Goal: Task Accomplishment & Management: Complete application form

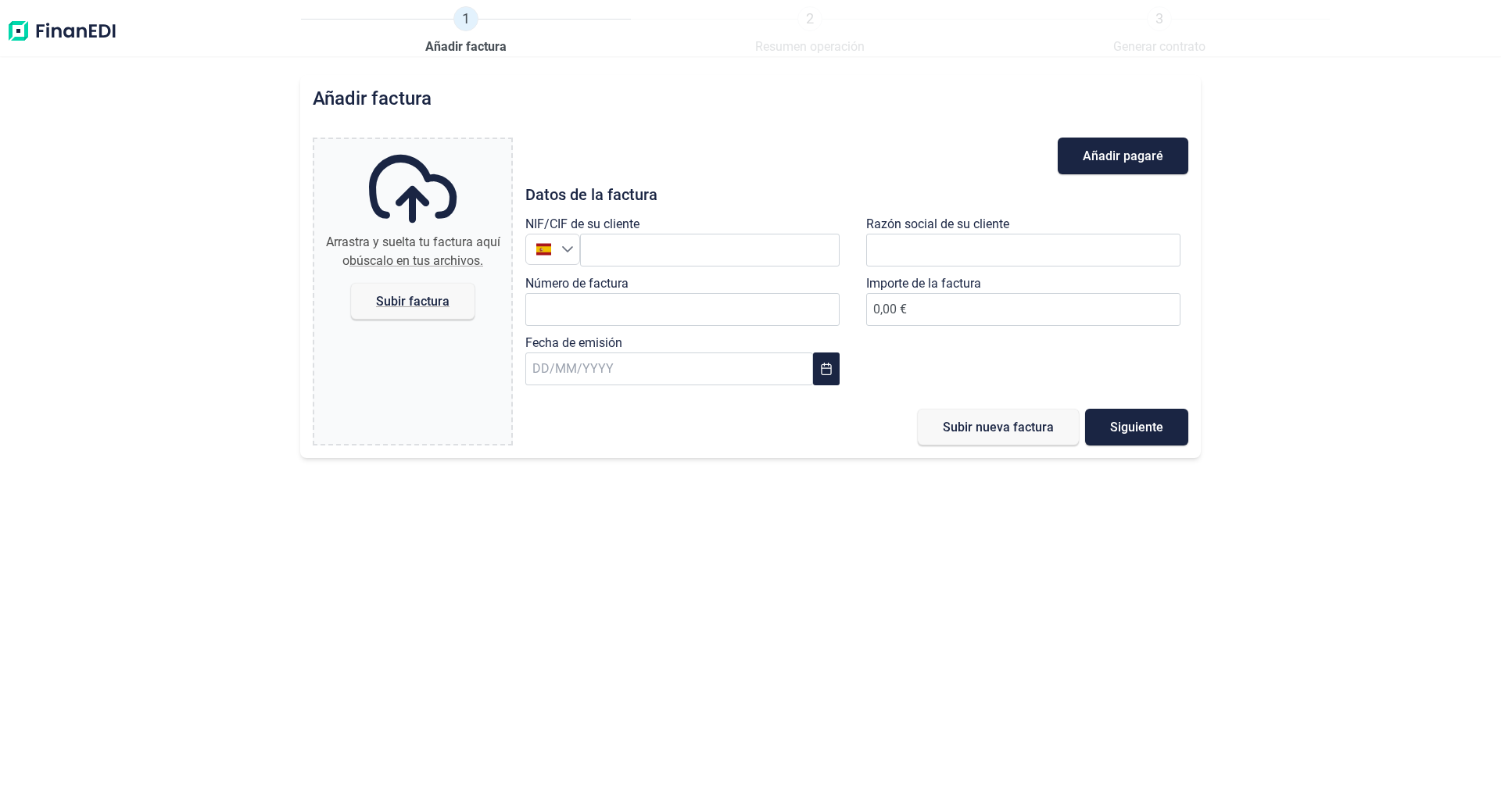
click at [666, 231] on div "NIF/CIF de su cliente España España" at bounding box center [686, 245] width 322 height 59
click at [666, 242] on input "text" at bounding box center [709, 250] width 260 height 33
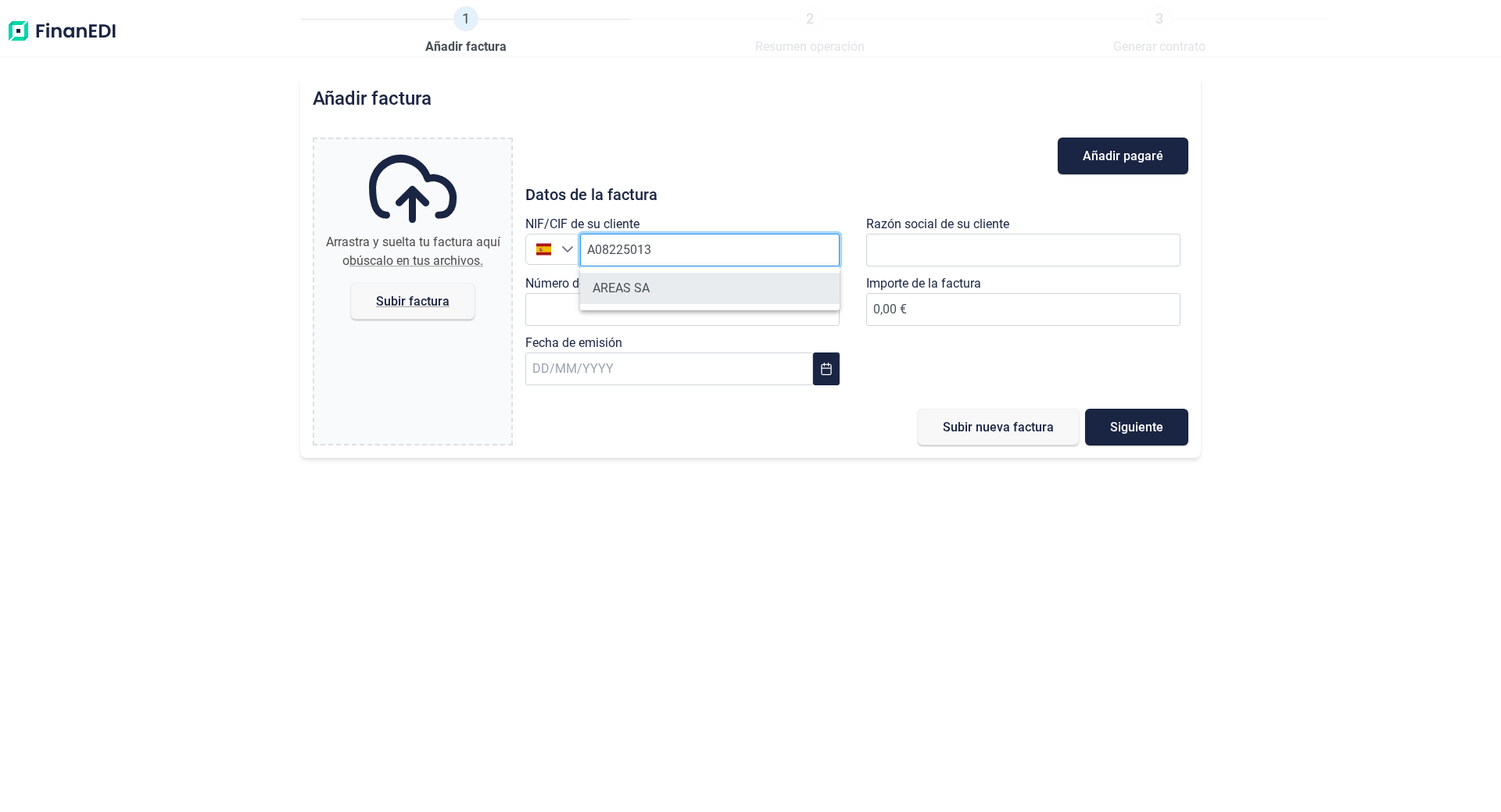
type input "A08225013"
click at [655, 286] on li "AREAS SA" at bounding box center [709, 289] width 260 height 31
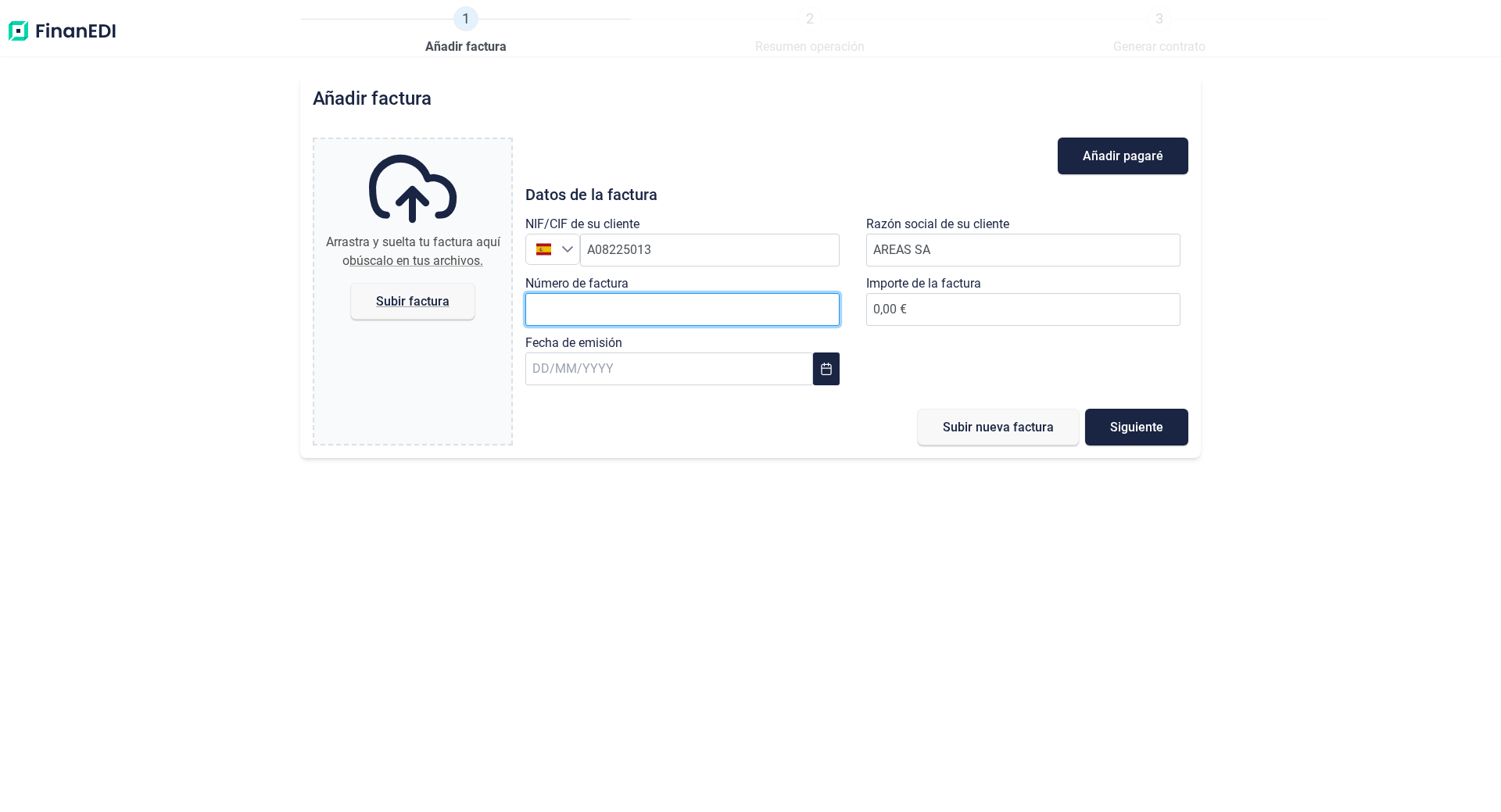
click at [652, 307] on input "Número de factura" at bounding box center [682, 309] width 314 height 33
type input "A-2500113"
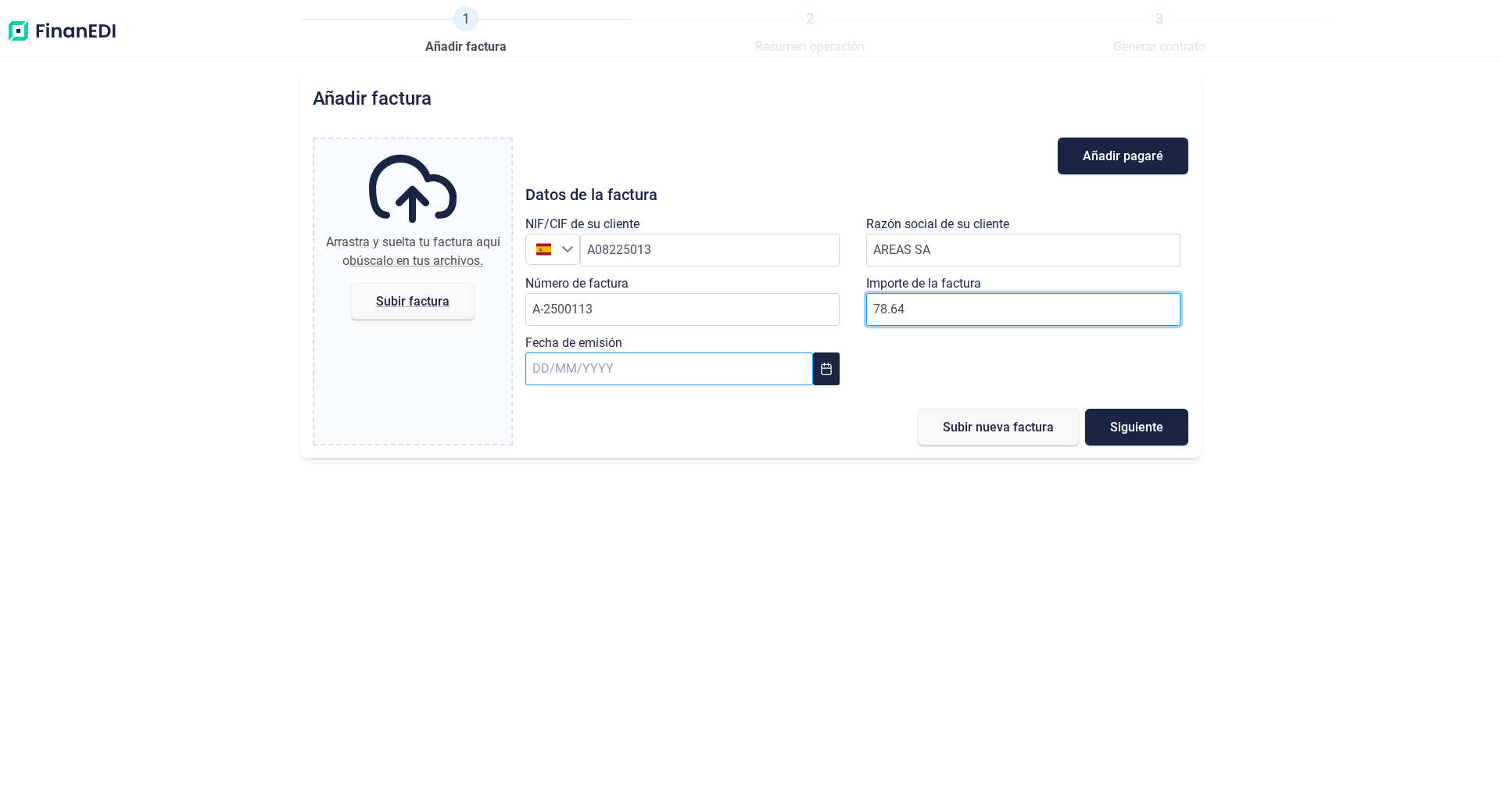
type input "78.64"
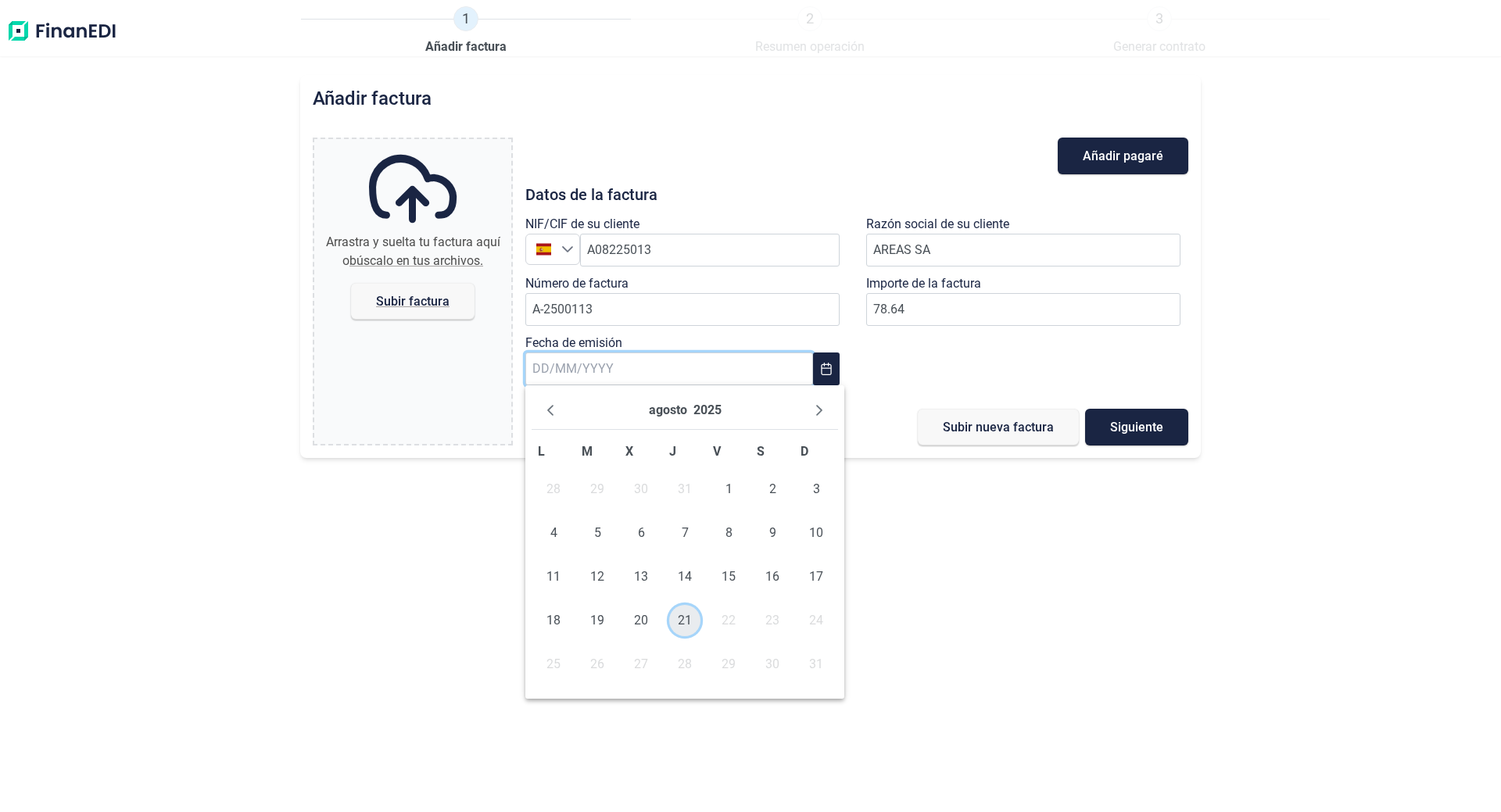
click at [685, 619] on span "21" at bounding box center [685, 621] width 31 height 31
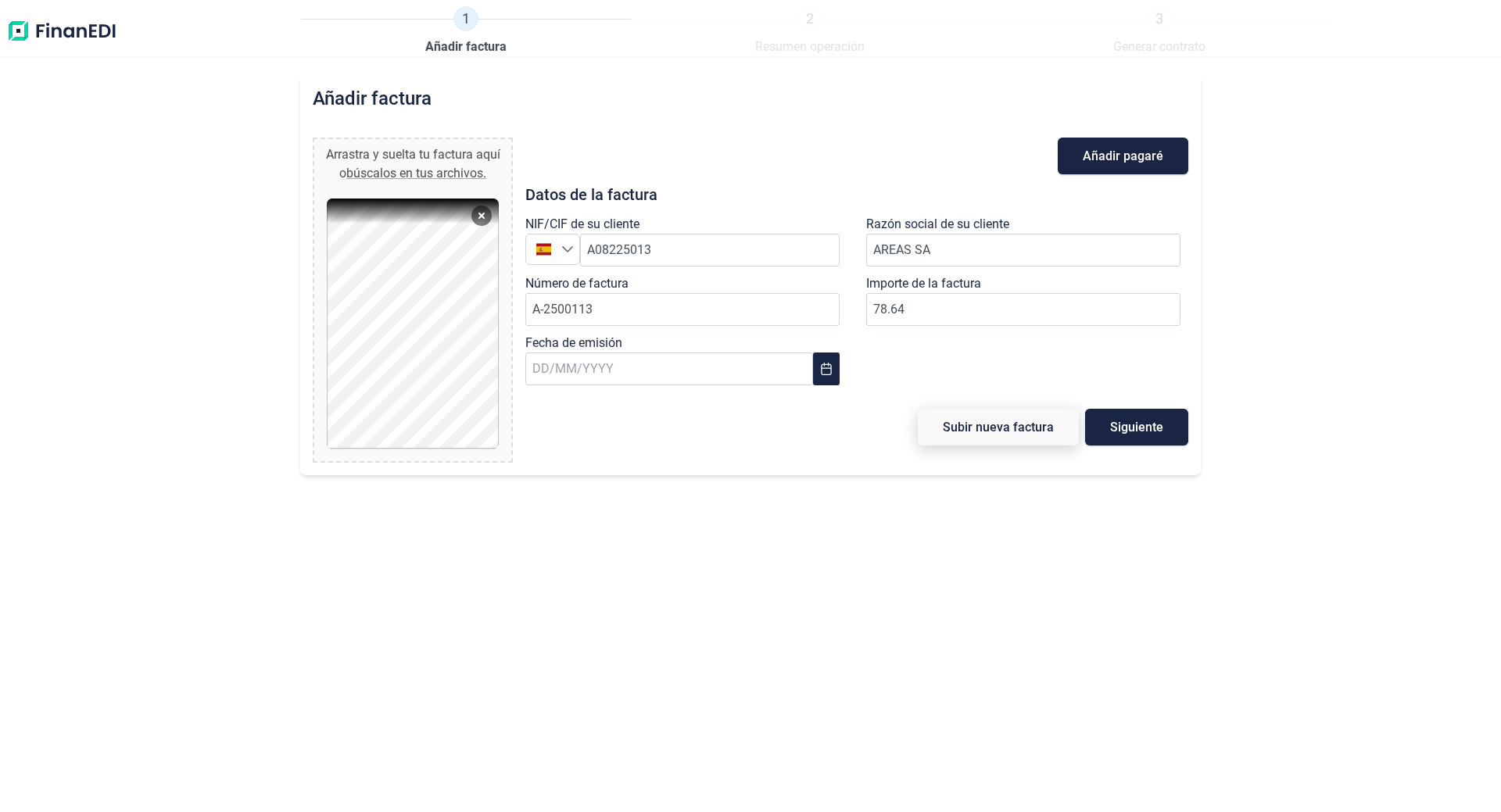
click at [1023, 426] on span "Subir nueva factura" at bounding box center [998, 427] width 111 height 12
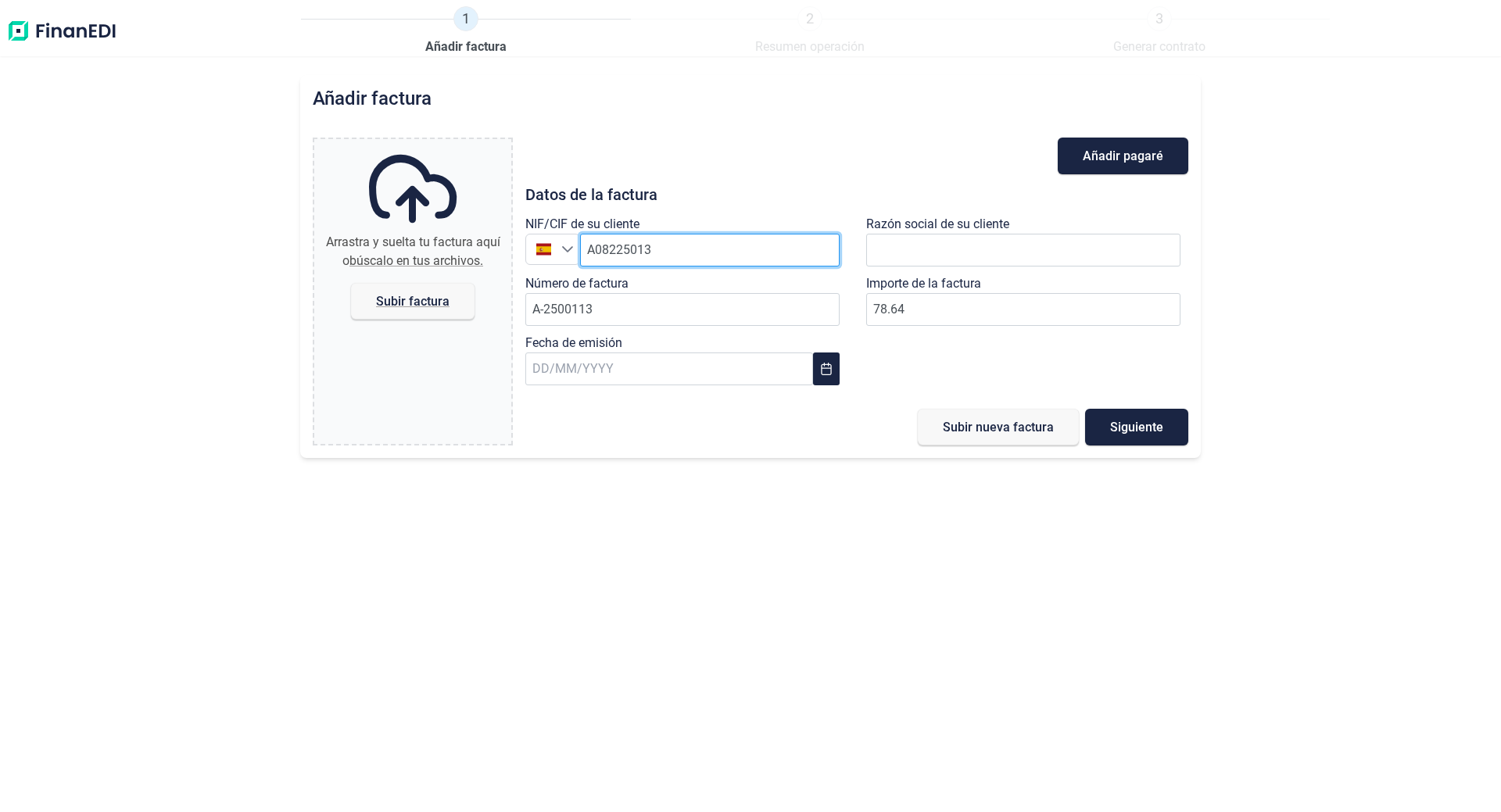
click at [654, 242] on input "A08225013" at bounding box center [709, 250] width 260 height 33
type input "A08225013"
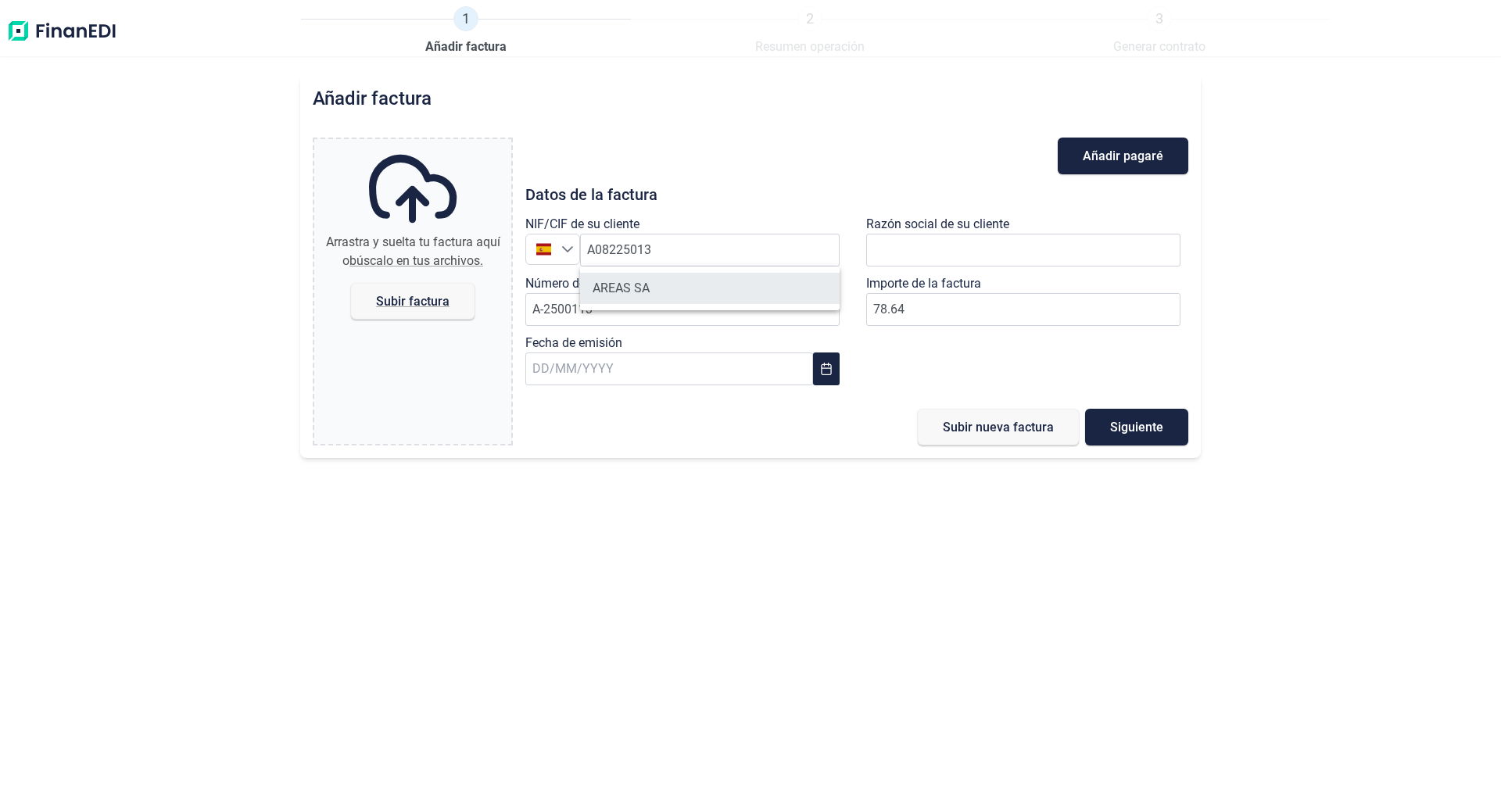
click at [646, 288] on li "AREAS SA" at bounding box center [709, 289] width 260 height 31
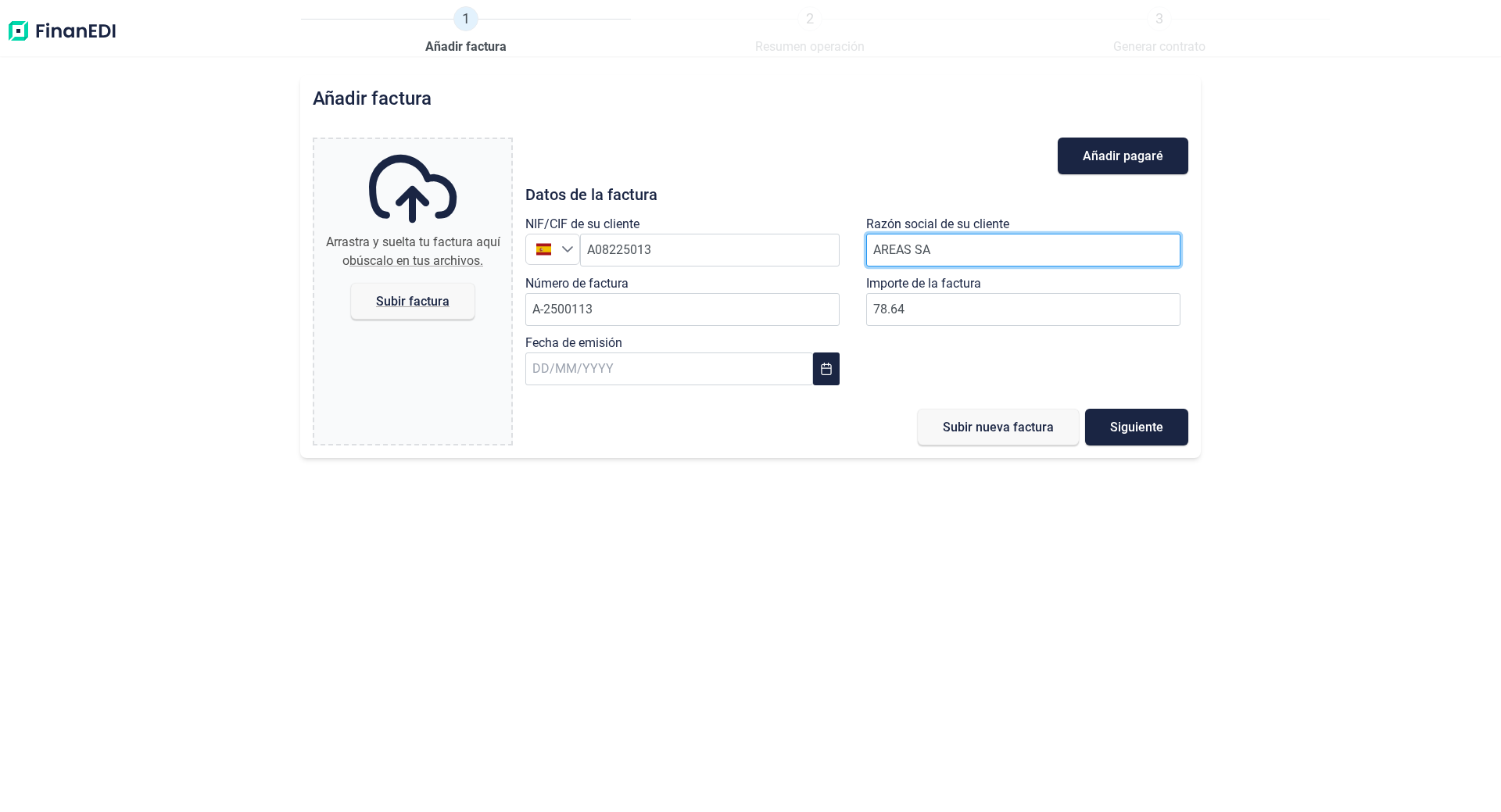
type input "AREAS SA"
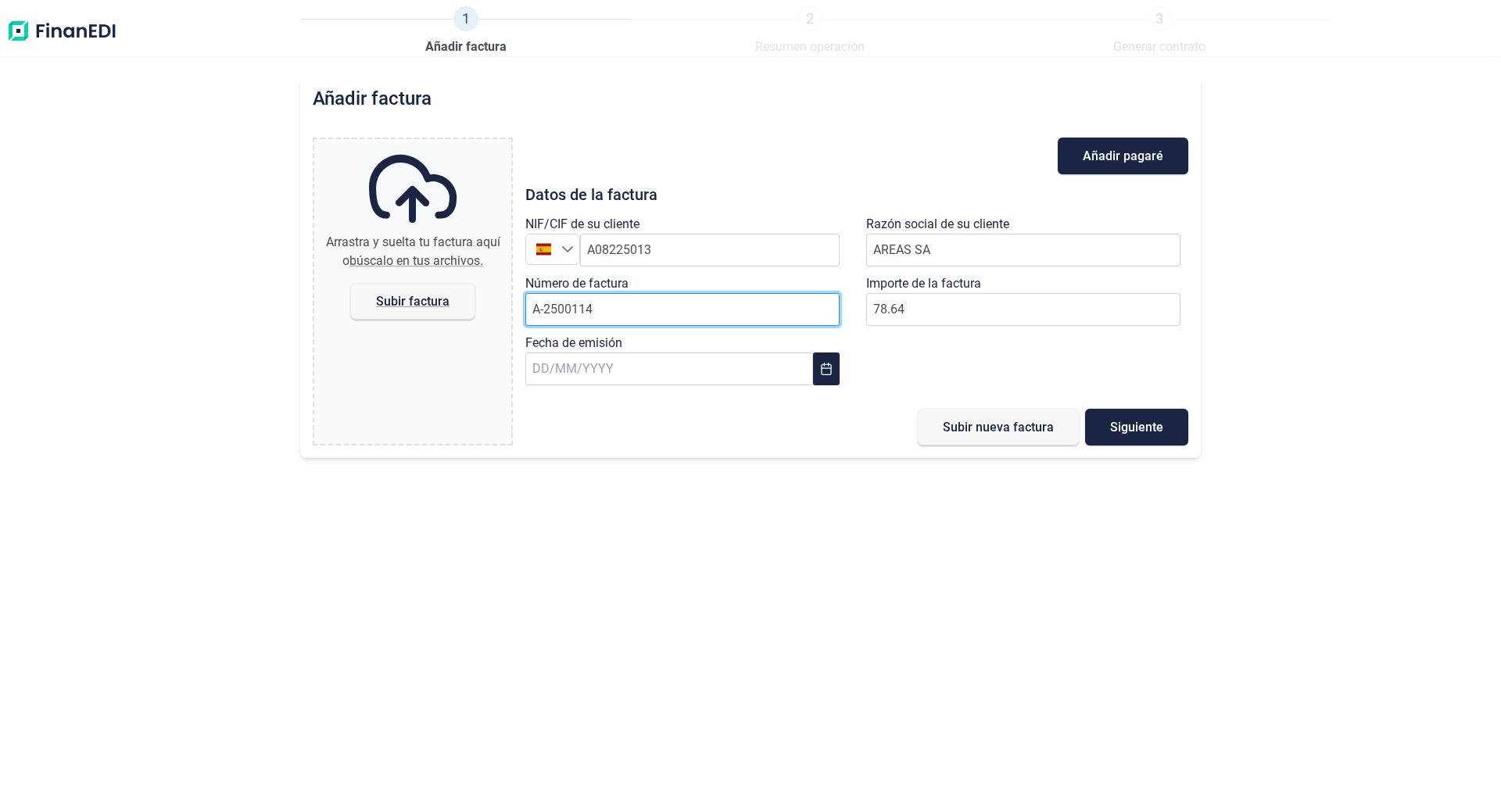
type input "A-2500114"
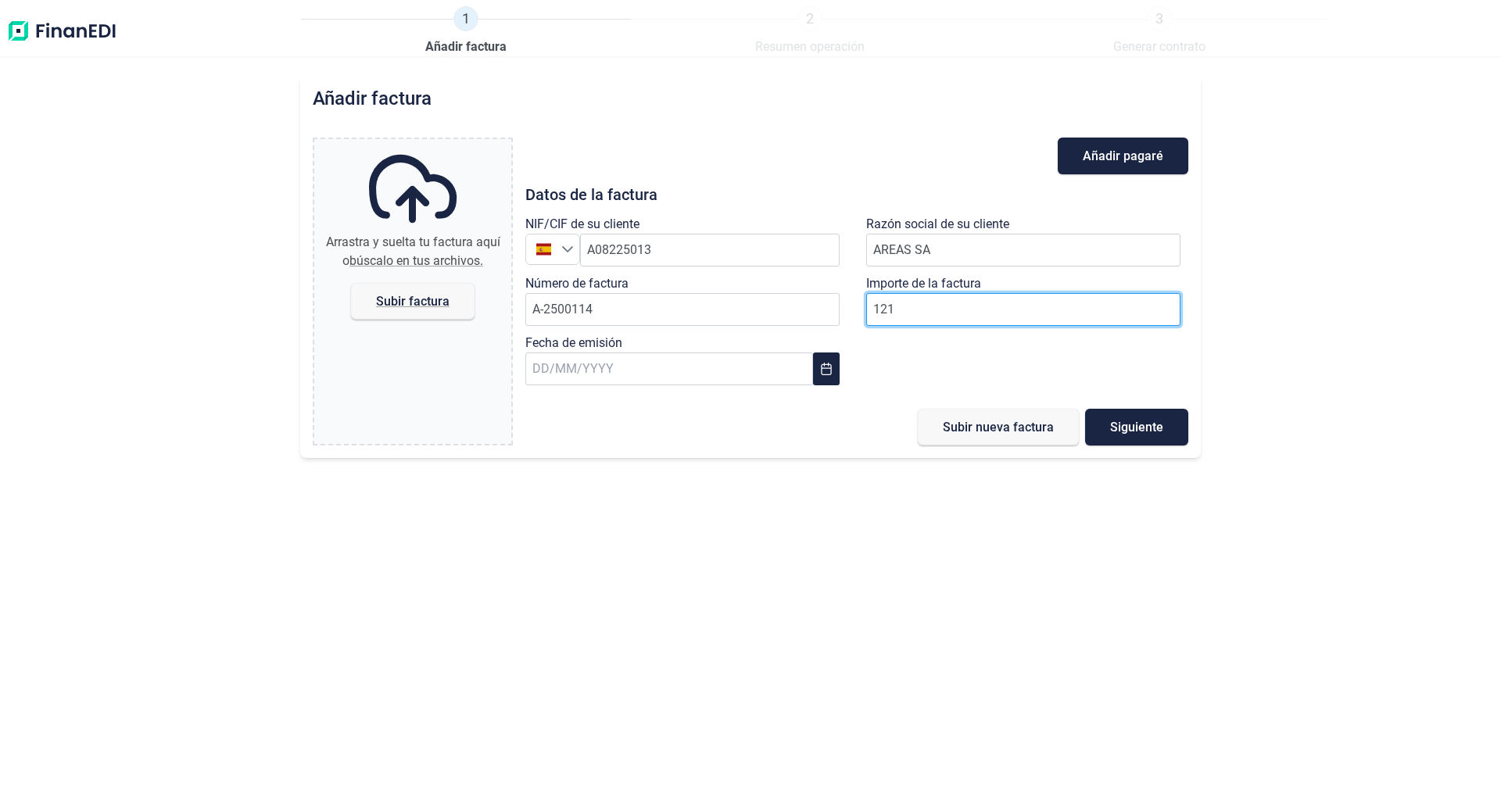
type input "121"
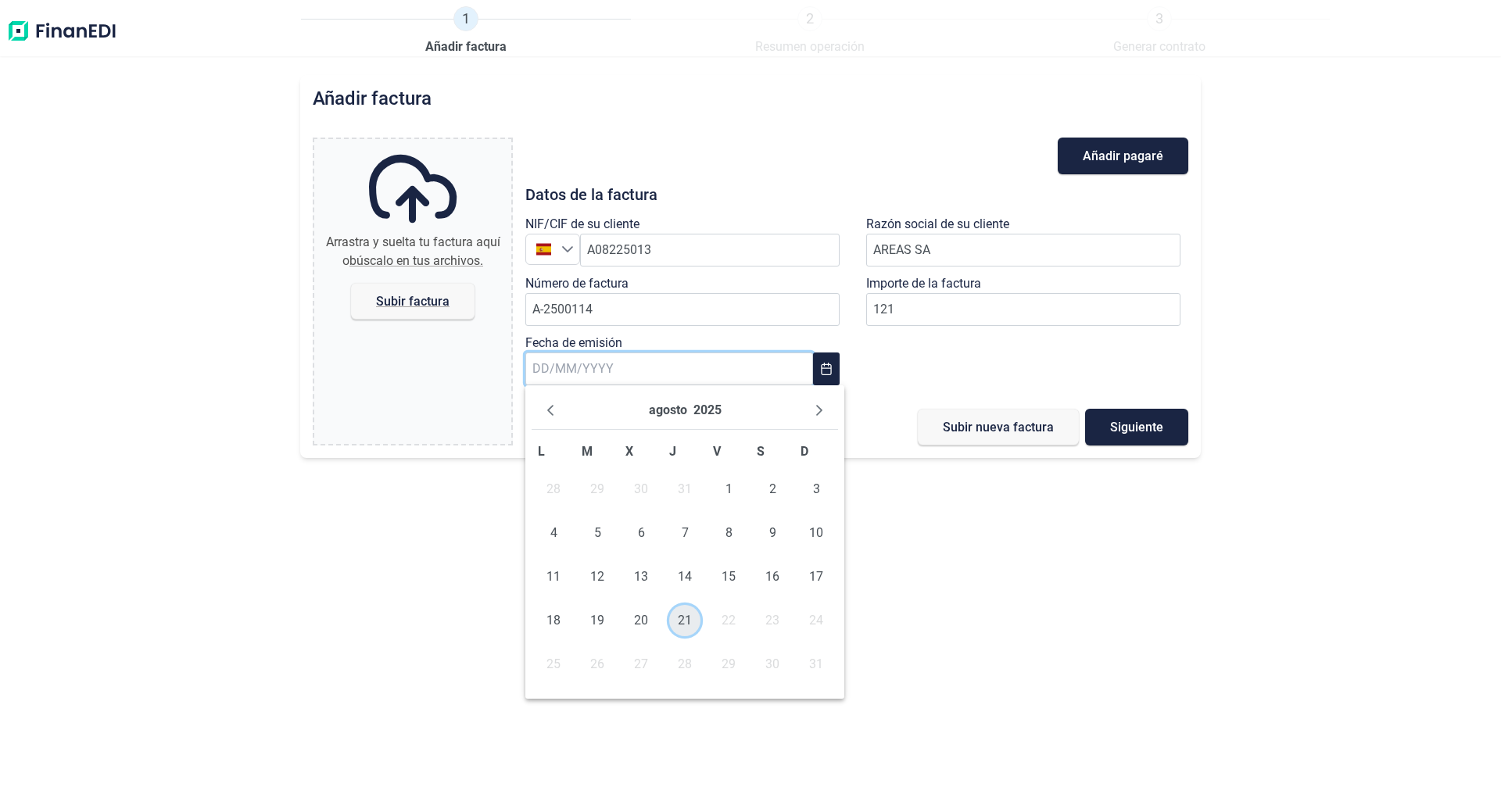
click at [678, 629] on span "21" at bounding box center [685, 621] width 31 height 31
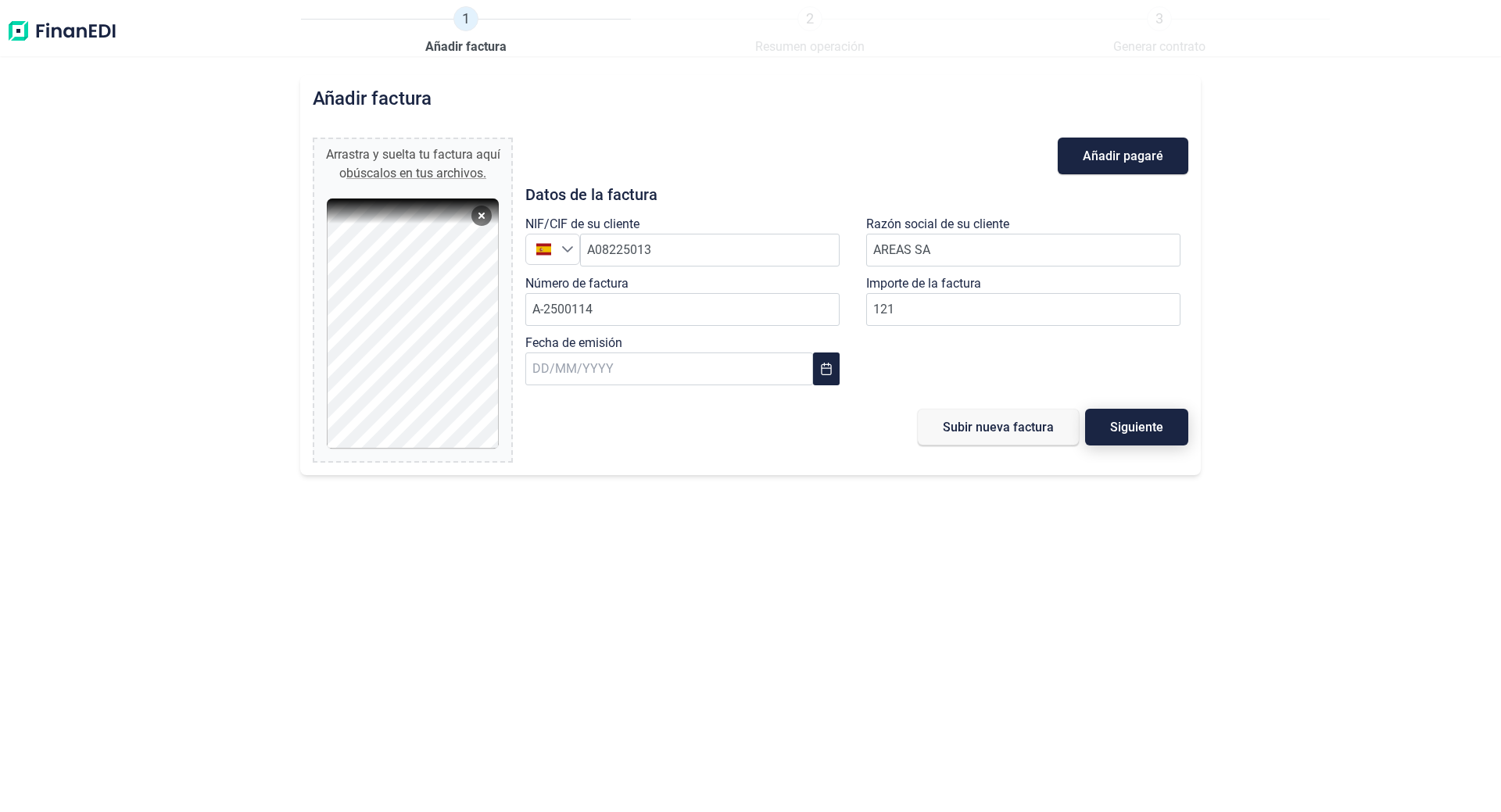
click at [1153, 426] on span "Siguiente" at bounding box center [1136, 427] width 53 height 12
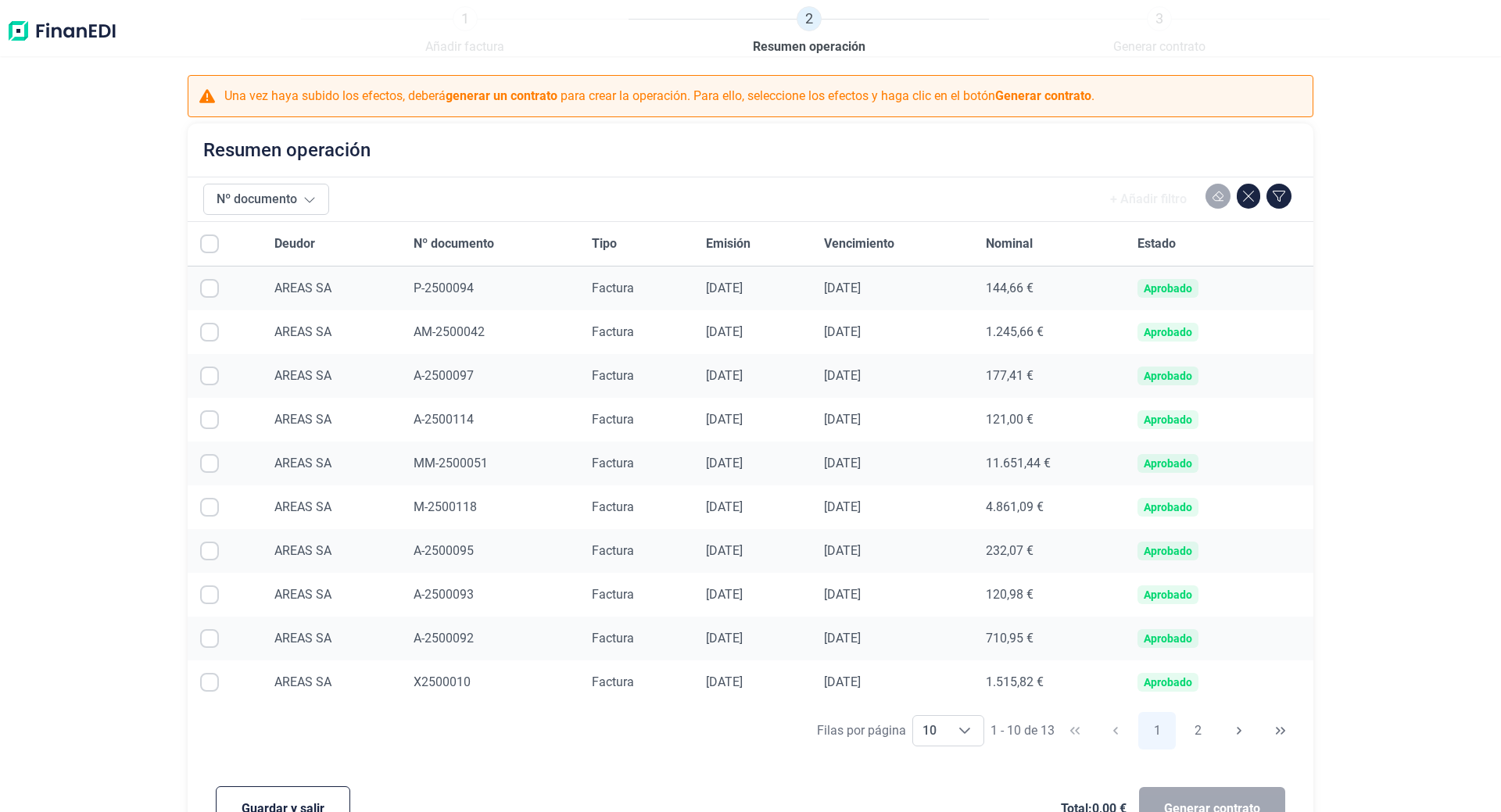
scroll to position [48, 0]
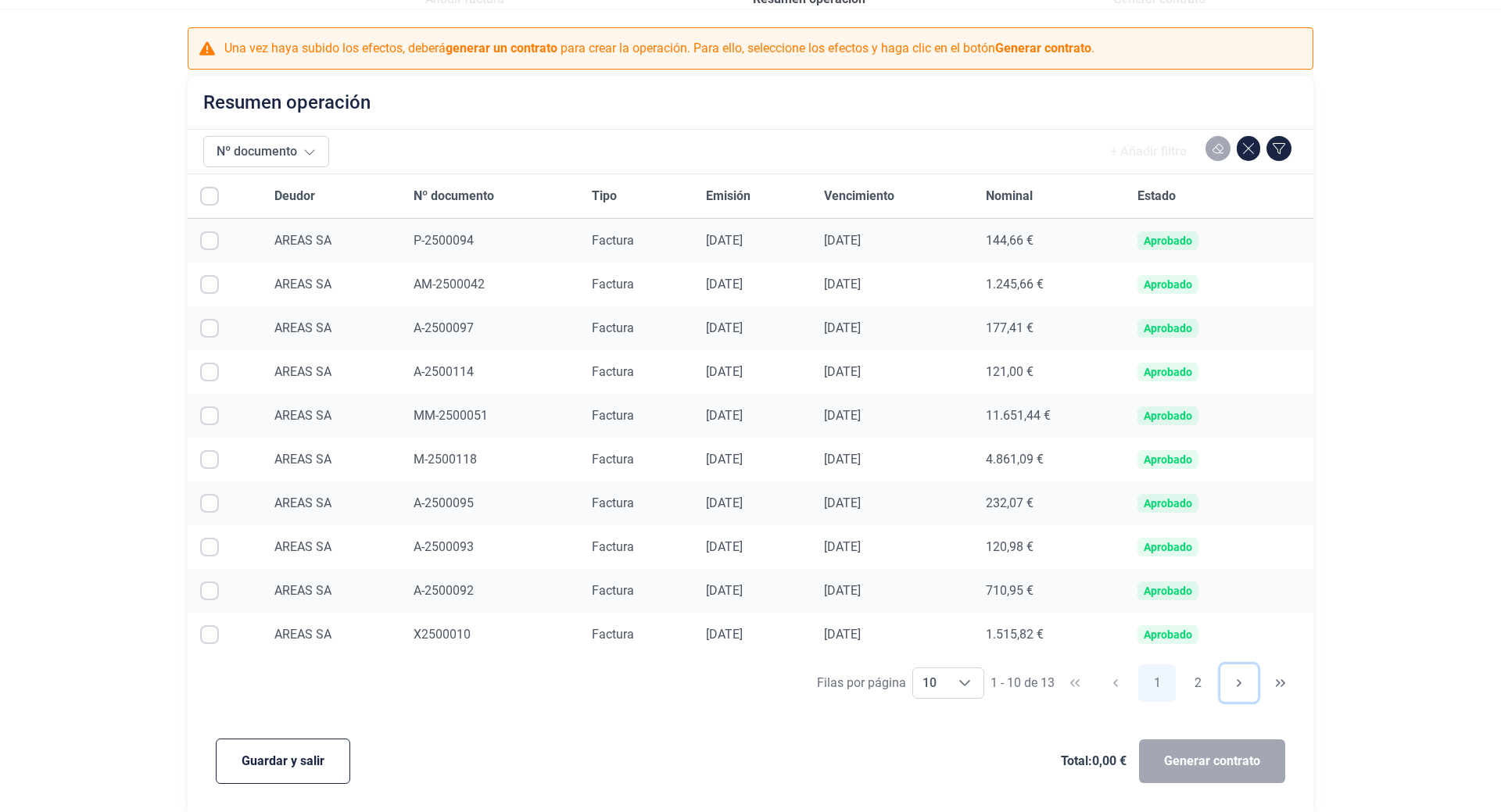
click at [1233, 683] on icon "Next Page" at bounding box center [1239, 683] width 12 height 12
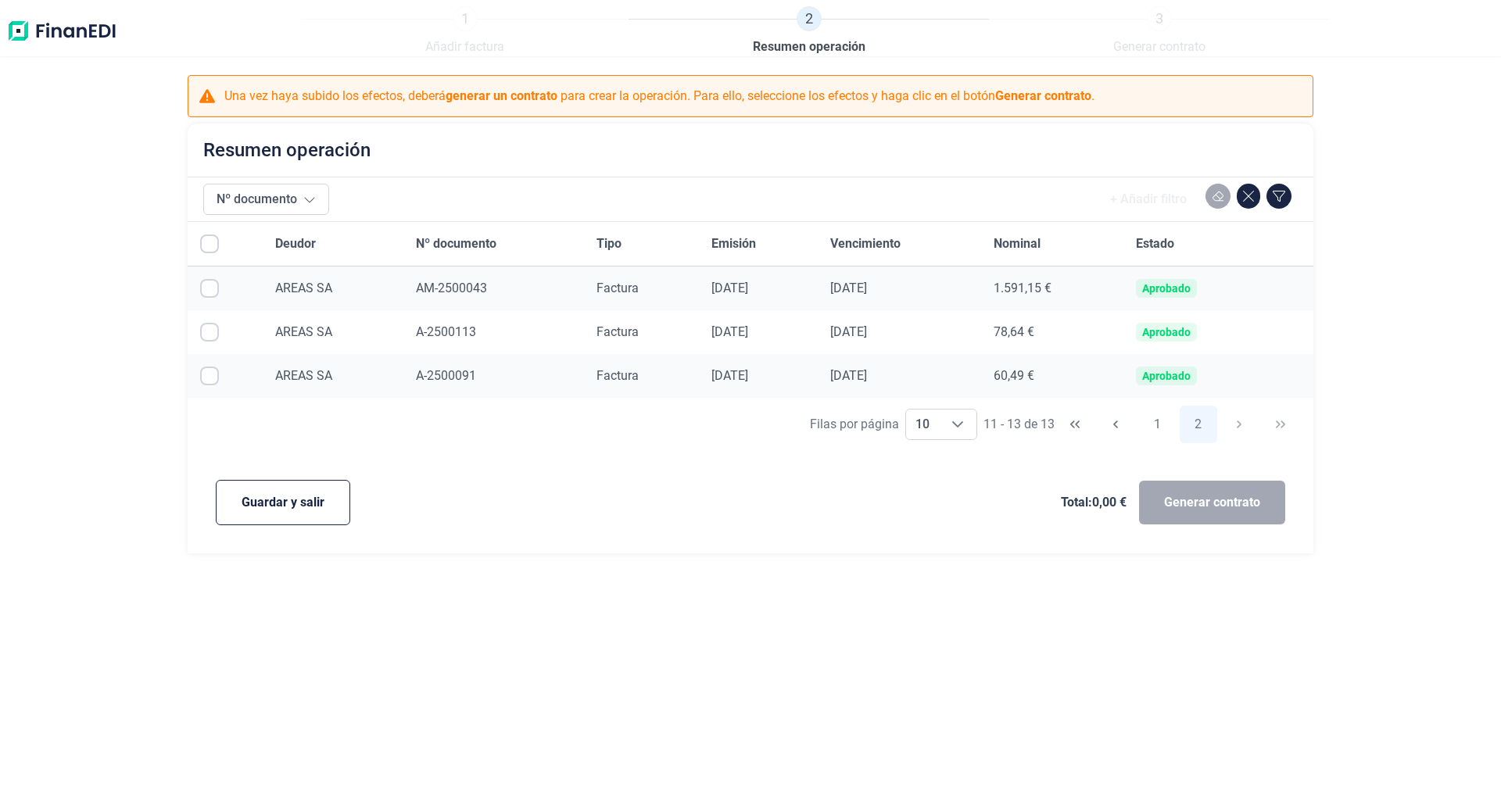
scroll to position [0, 0]
click at [214, 334] on input "Row Selected null" at bounding box center [209, 331] width 19 height 19
drag, startPoint x: 195, startPoint y: 334, endPoint x: 237, endPoint y: 334, distance: 42.0
click at [196, 334] on td at bounding box center [224, 331] width 75 height 44
click at [426, 326] on span "A-2500113" at bounding box center [445, 331] width 60 height 15
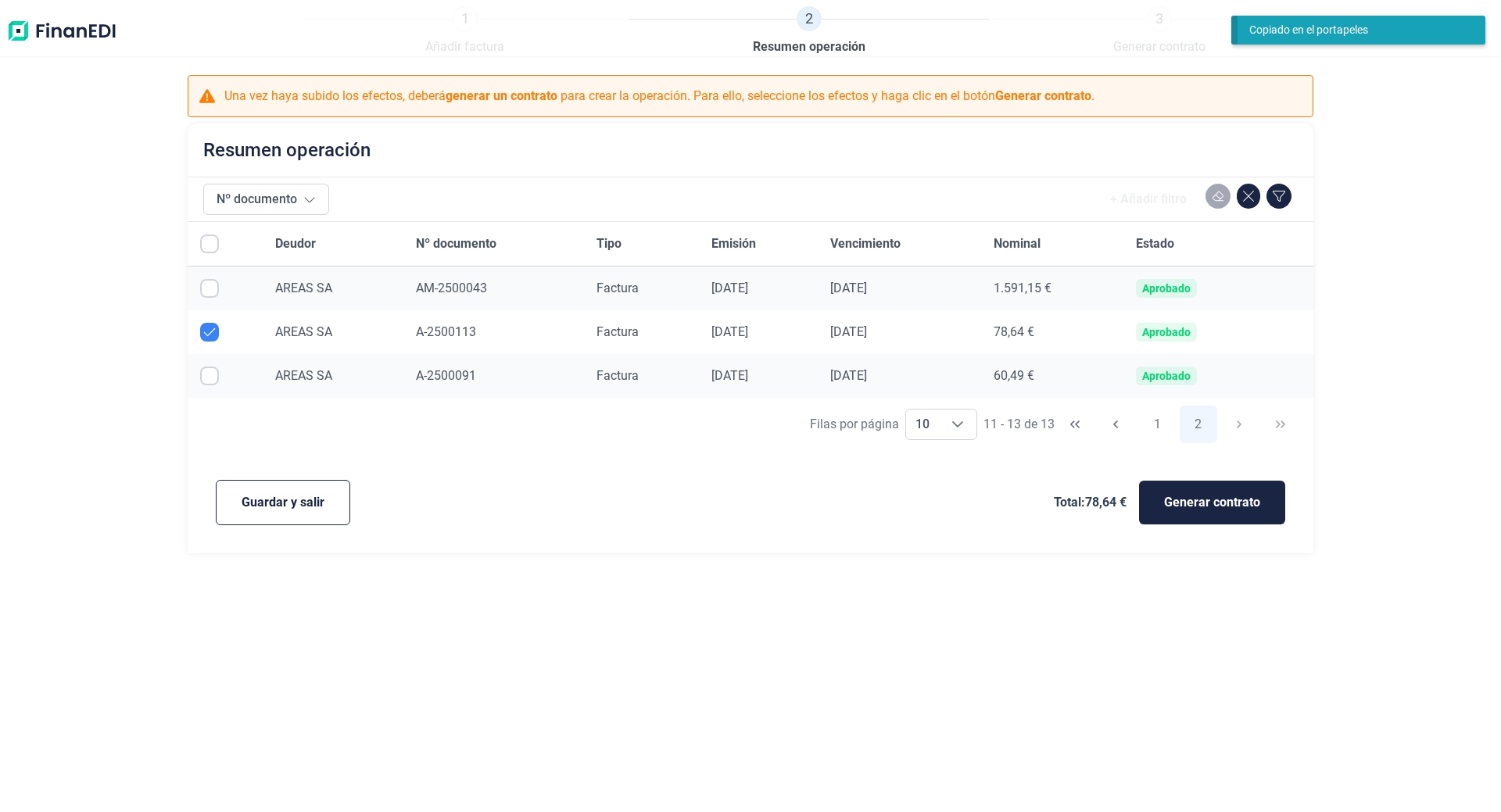
click at [212, 334] on input "Row Unselected null" at bounding box center [209, 331] width 19 height 19
checkbox input "false"
click at [296, 509] on span "Guardar y salir" at bounding box center [283, 502] width 82 height 19
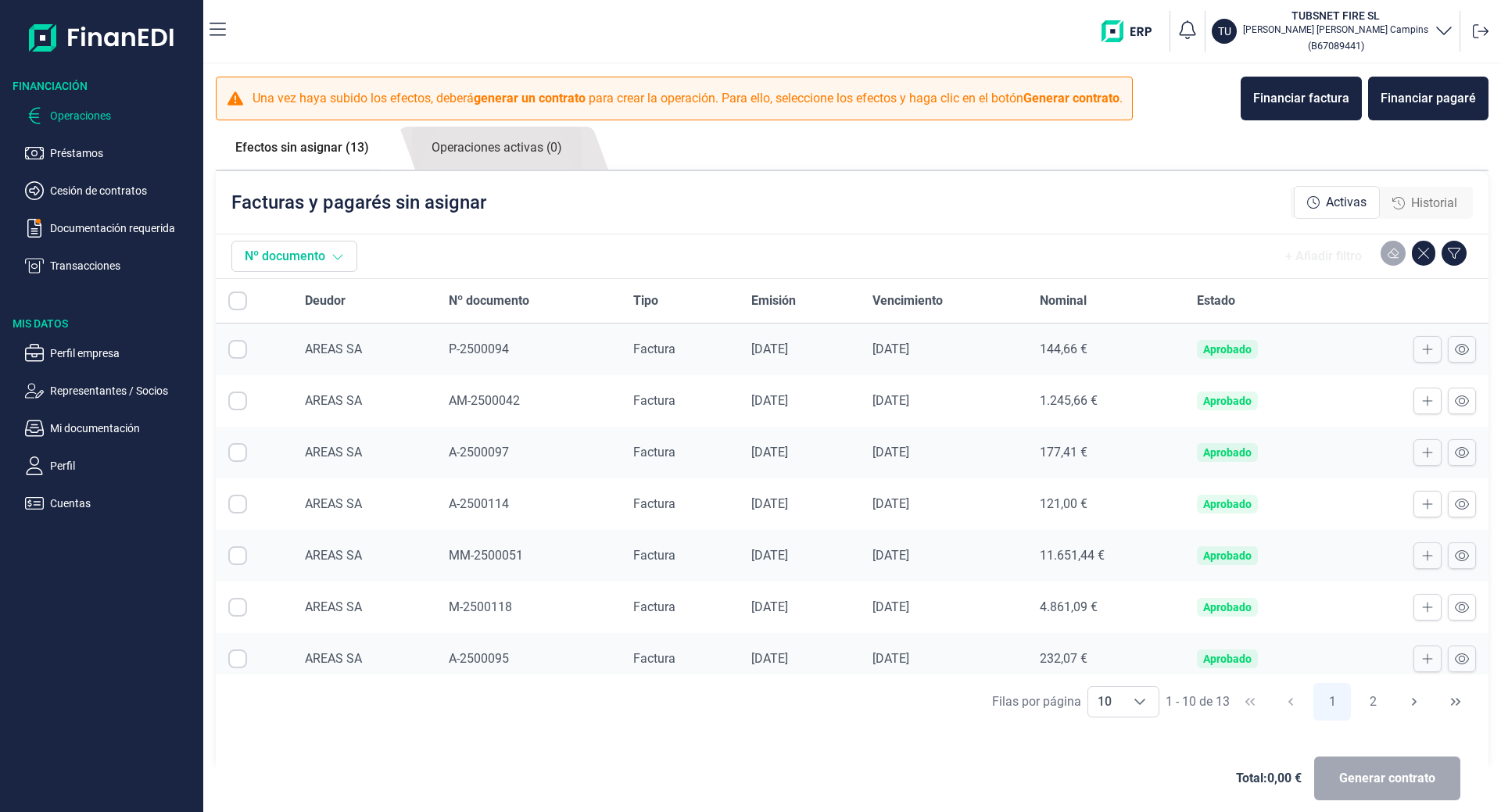
click at [287, 249] on button "Nº documento" at bounding box center [294, 256] width 126 height 31
click at [311, 257] on button "Nº documento" at bounding box center [294, 256] width 126 height 31
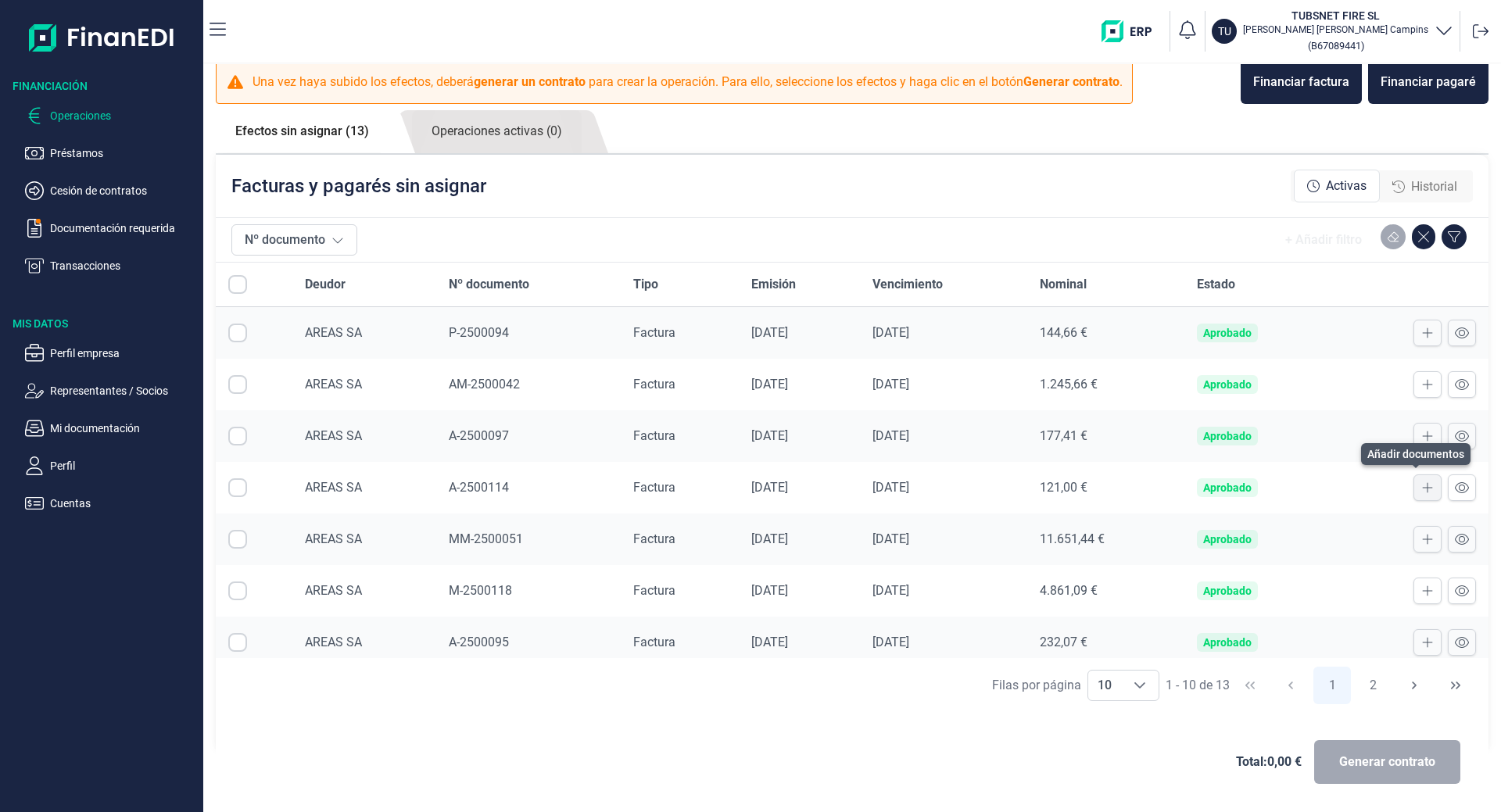
click at [1414, 490] on button at bounding box center [1428, 487] width 28 height 26
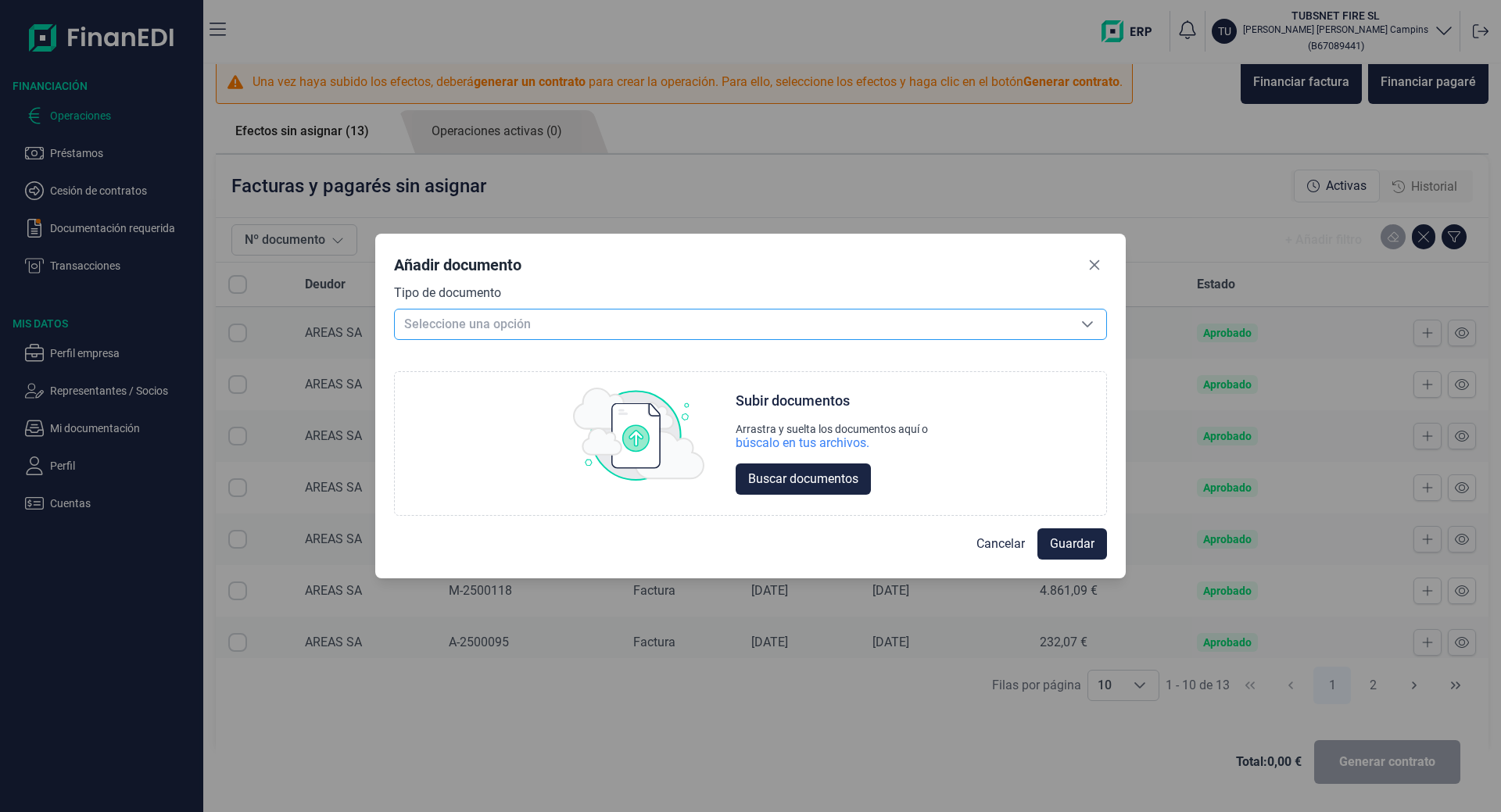
click at [525, 322] on span "Seleccione una opción" at bounding box center [732, 324] width 674 height 30
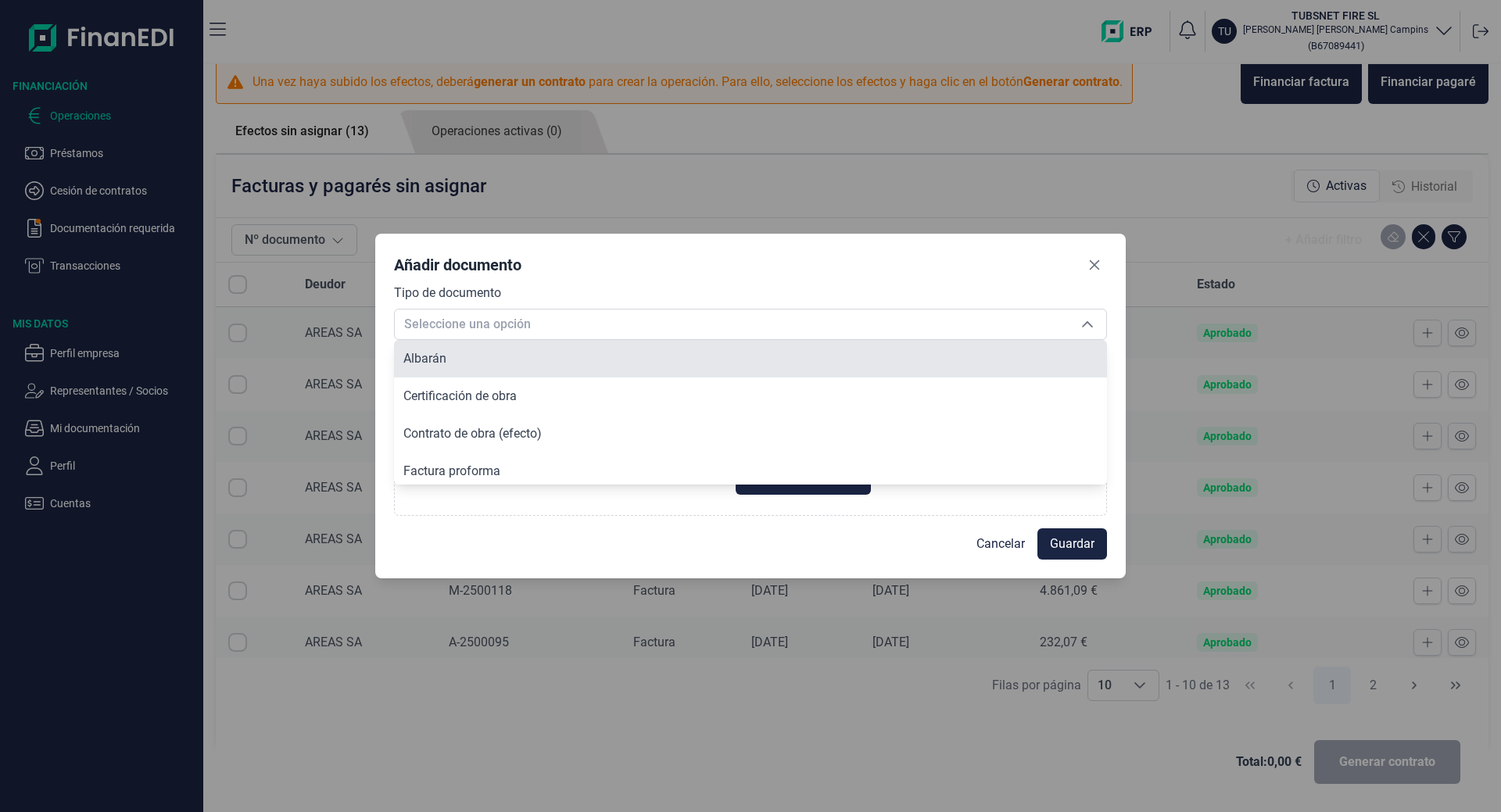
click at [529, 360] on li "Albarán" at bounding box center [750, 358] width 713 height 37
type input "Albarán"
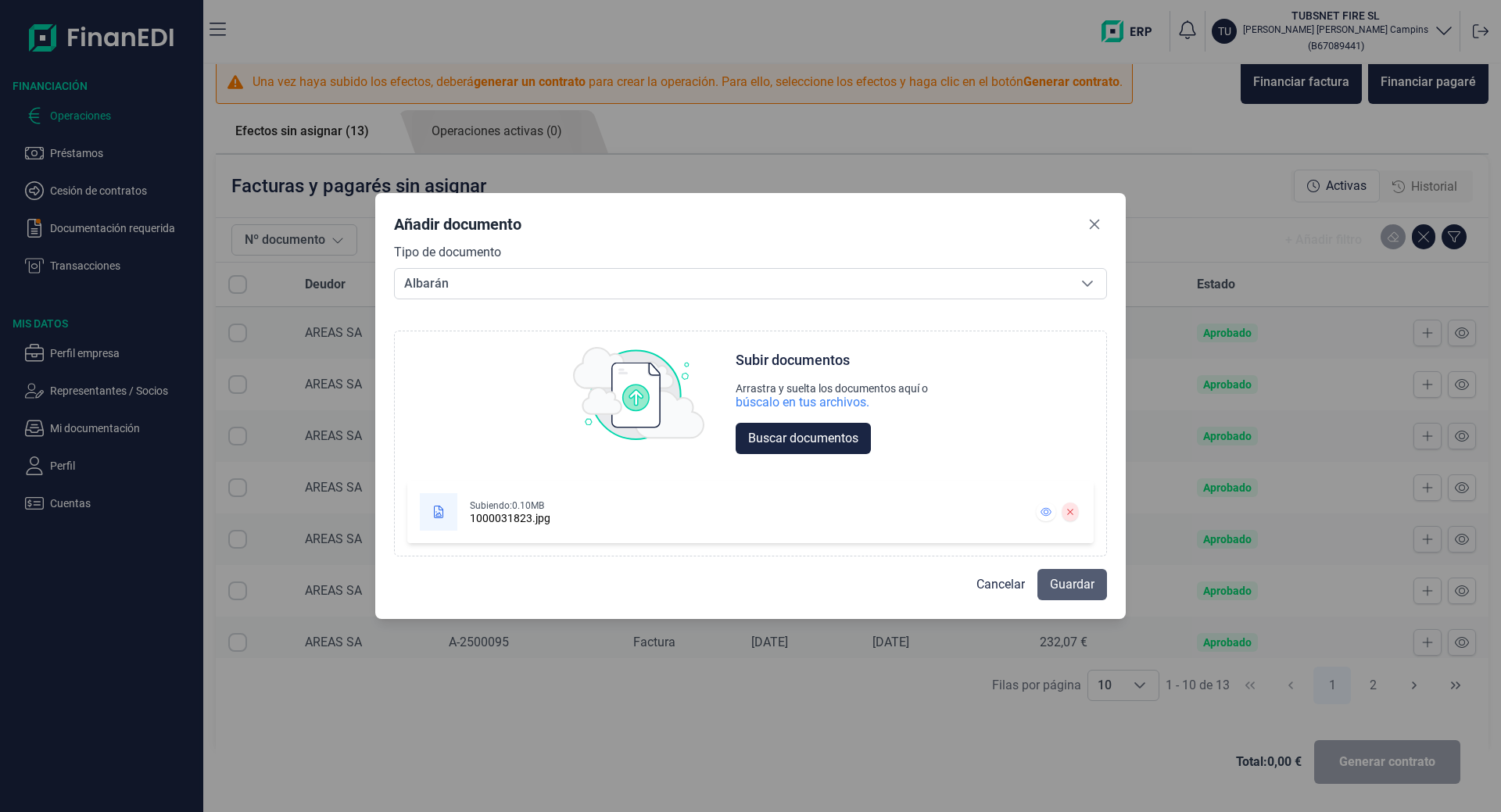
click at [1069, 585] on span "Guardar" at bounding box center [1072, 584] width 45 height 19
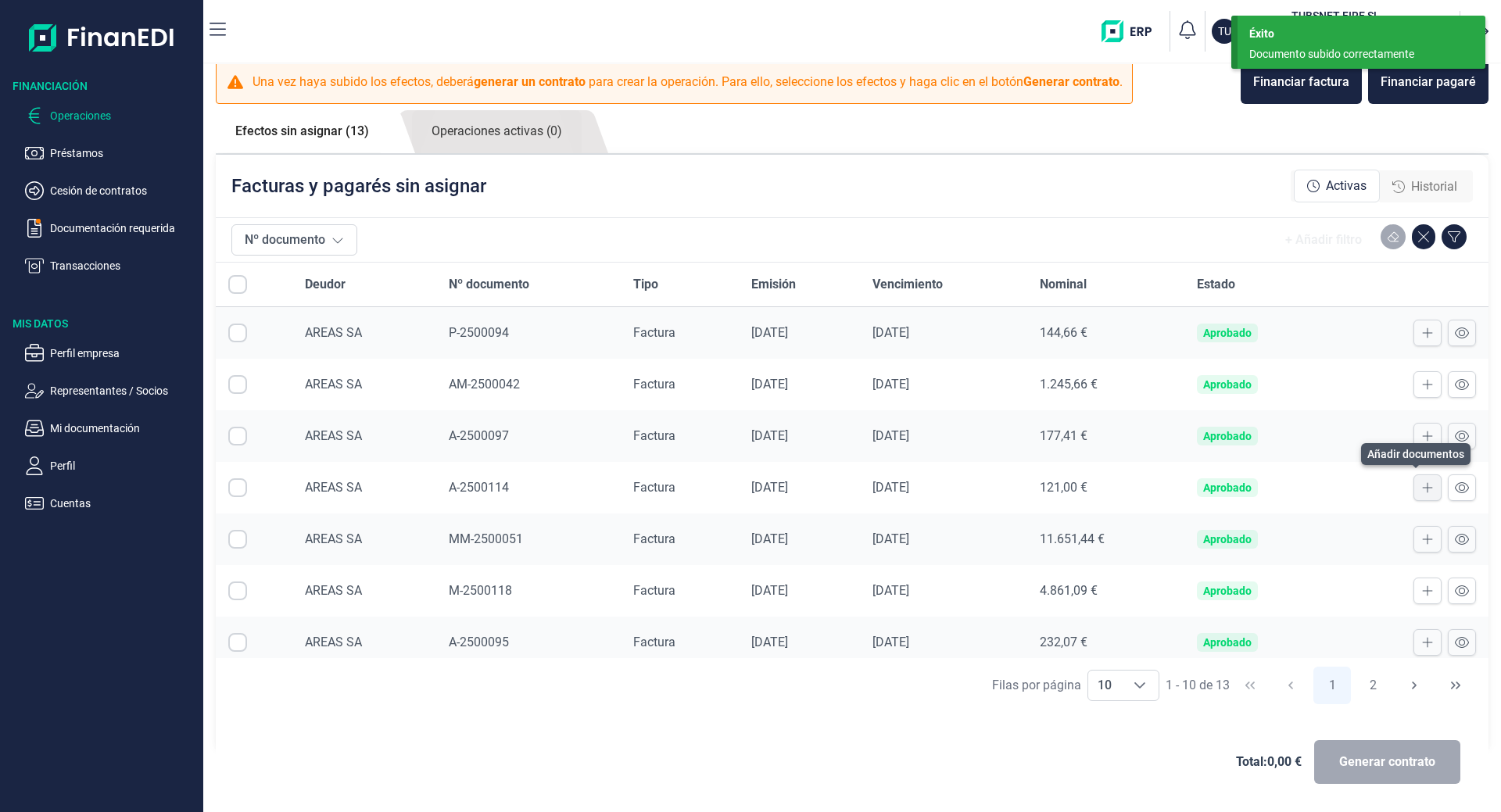
click at [1422, 484] on icon at bounding box center [1427, 487] width 11 height 12
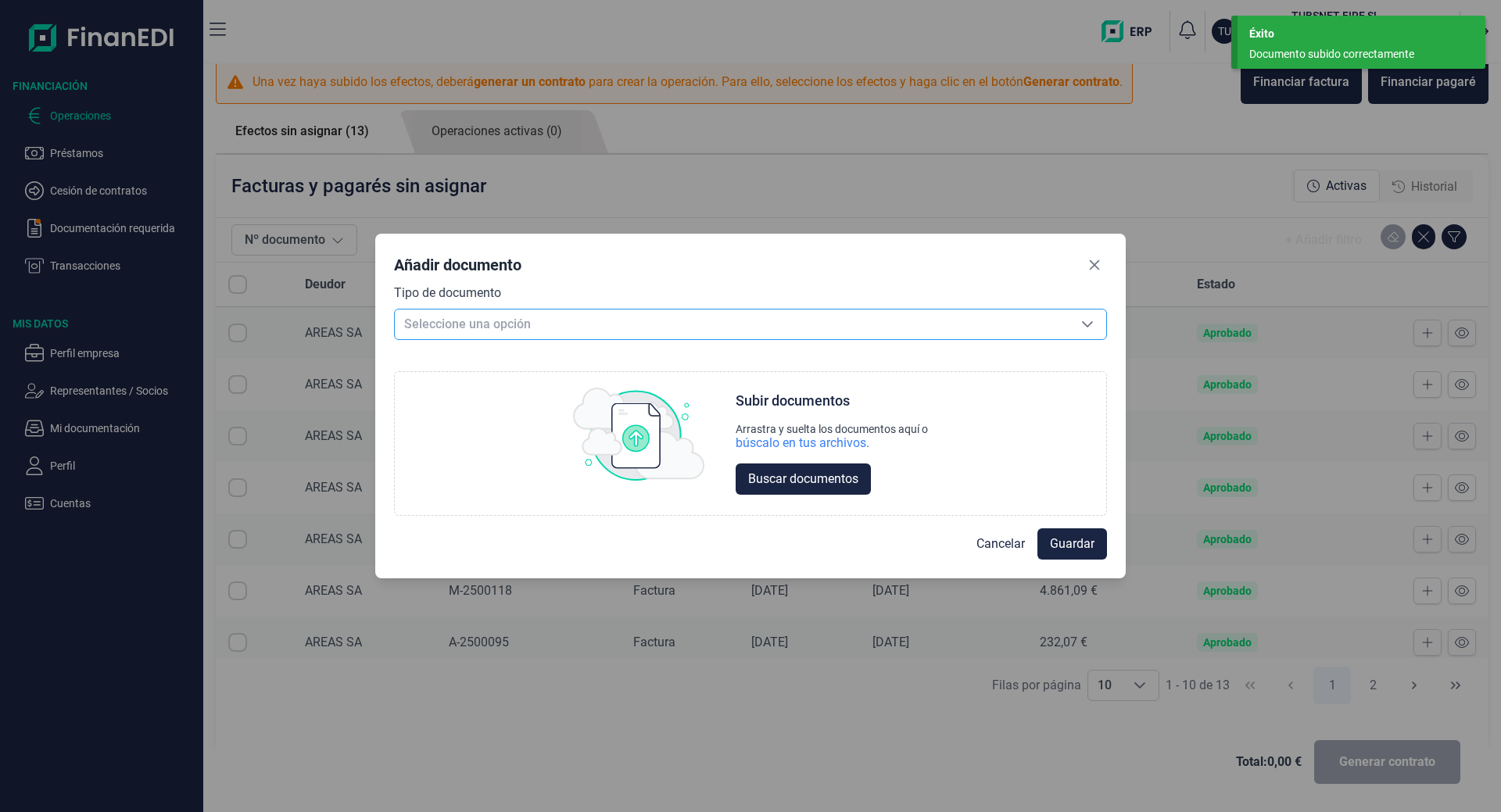
click at [549, 314] on span "Seleccione una opción" at bounding box center [732, 324] width 674 height 30
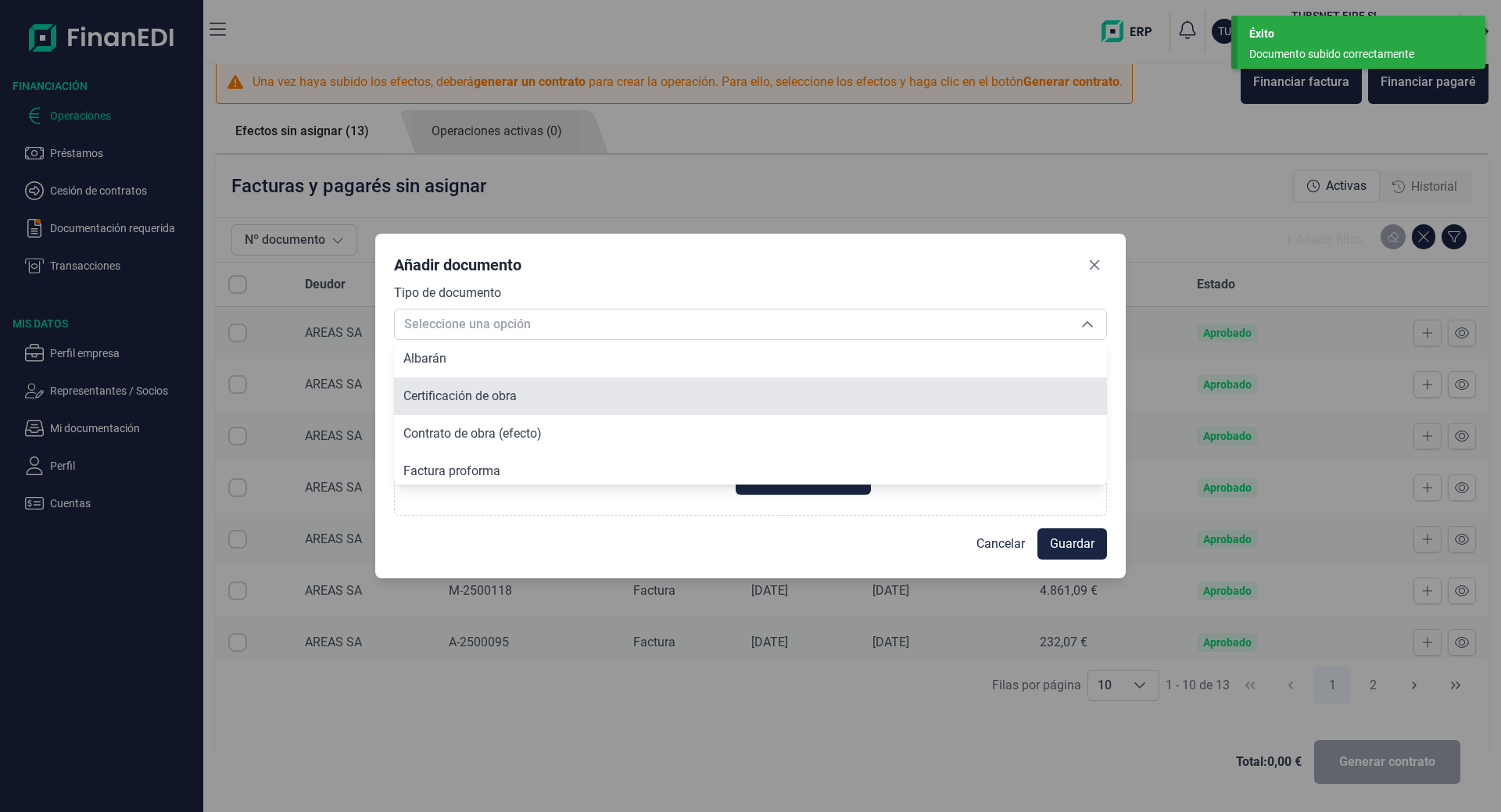
scroll to position [118, 0]
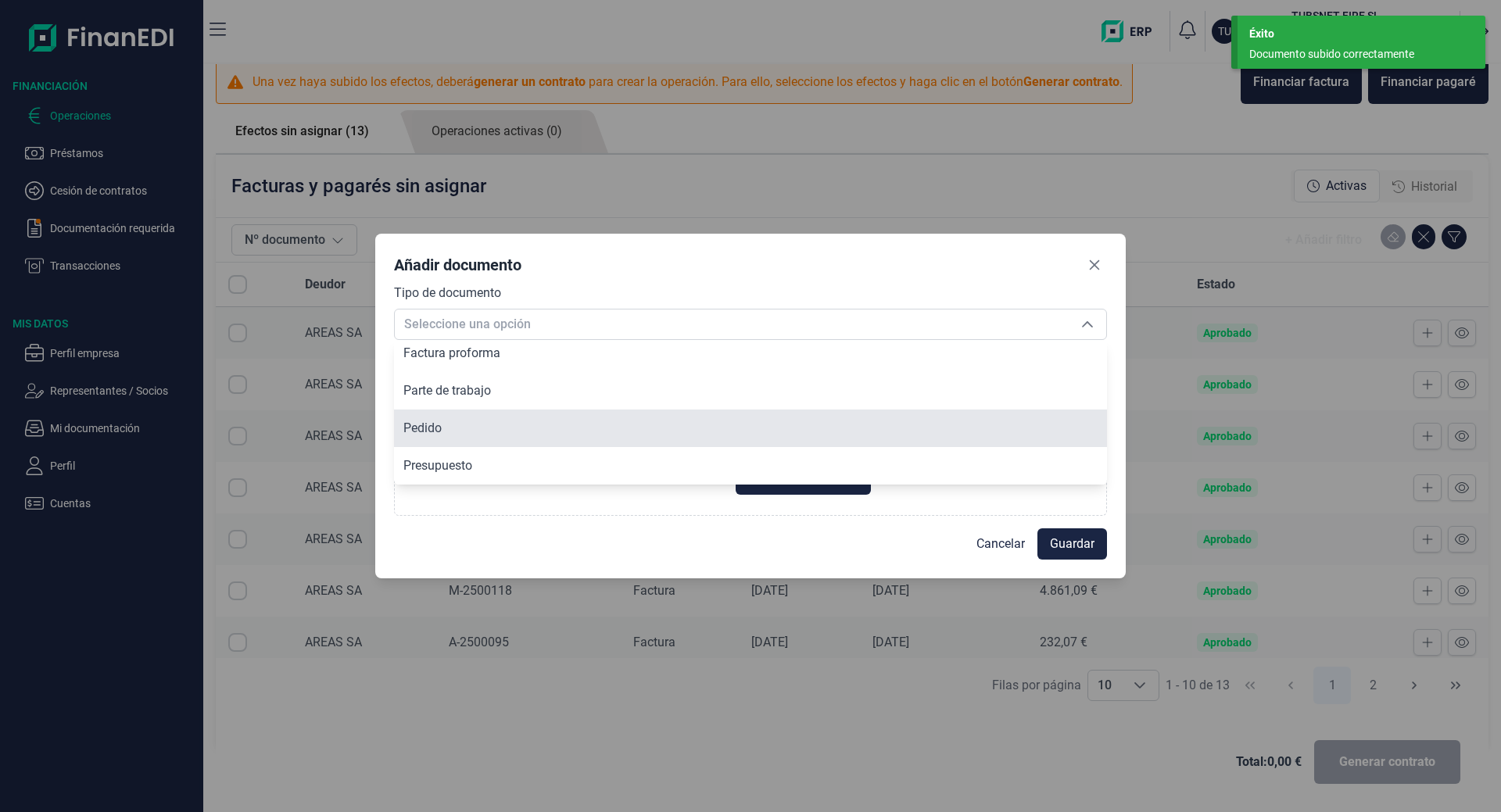
click at [463, 430] on li "Pedido" at bounding box center [750, 428] width 713 height 37
type input "Pedido"
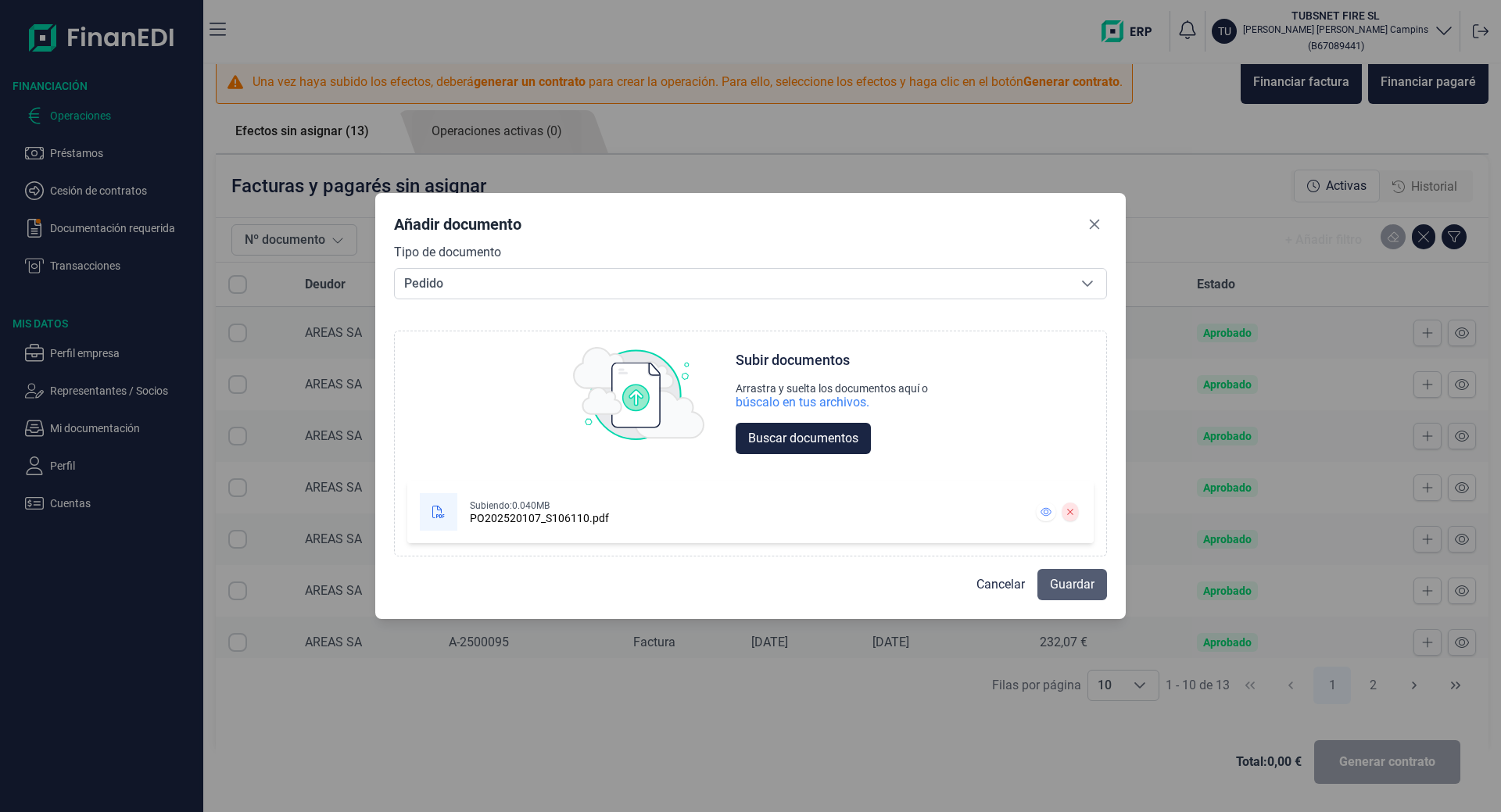
click at [1073, 591] on span "Guardar" at bounding box center [1072, 584] width 45 height 19
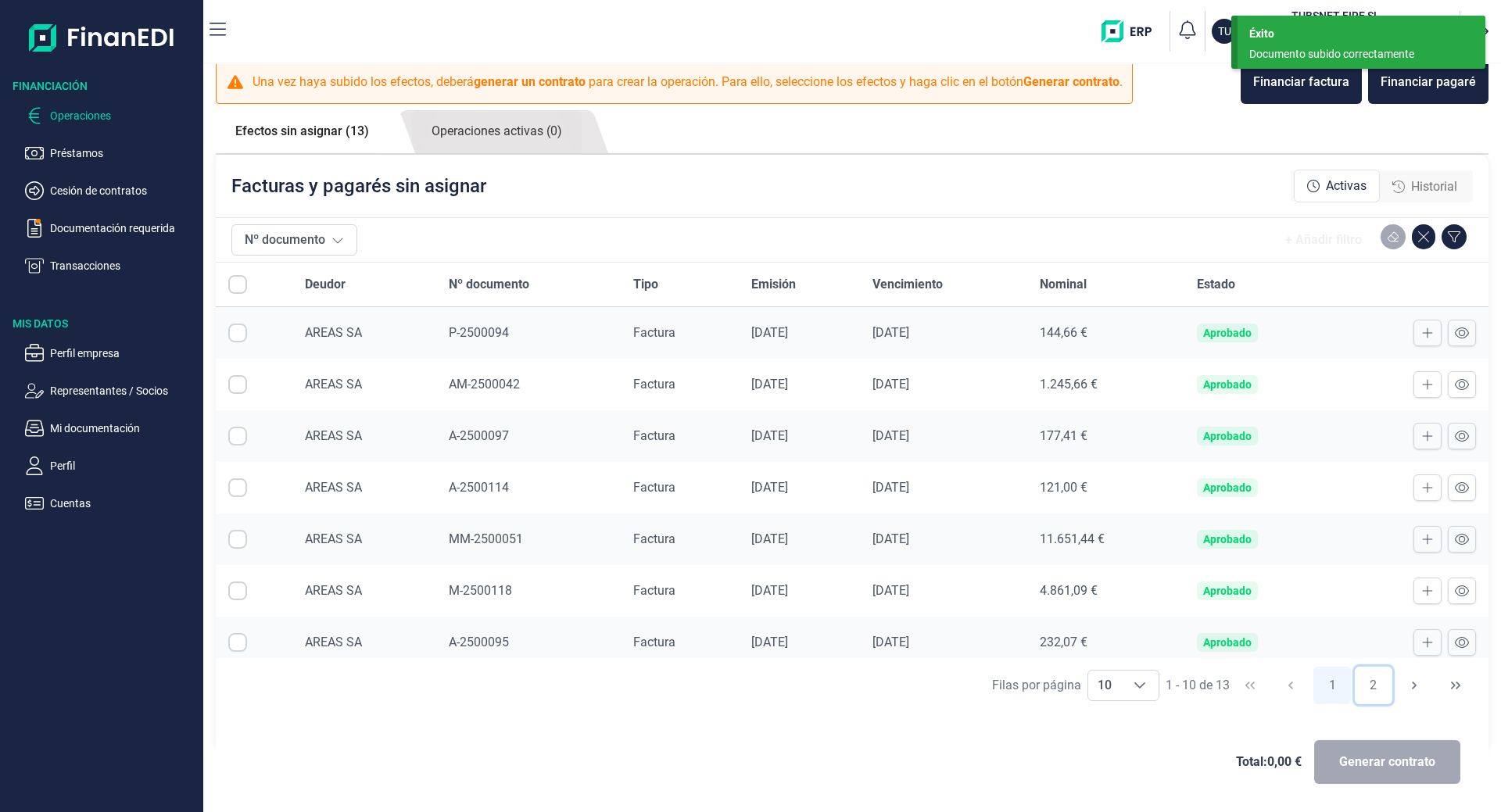
click at [1369, 693] on button "2" at bounding box center [1372, 684] width 37 height 37
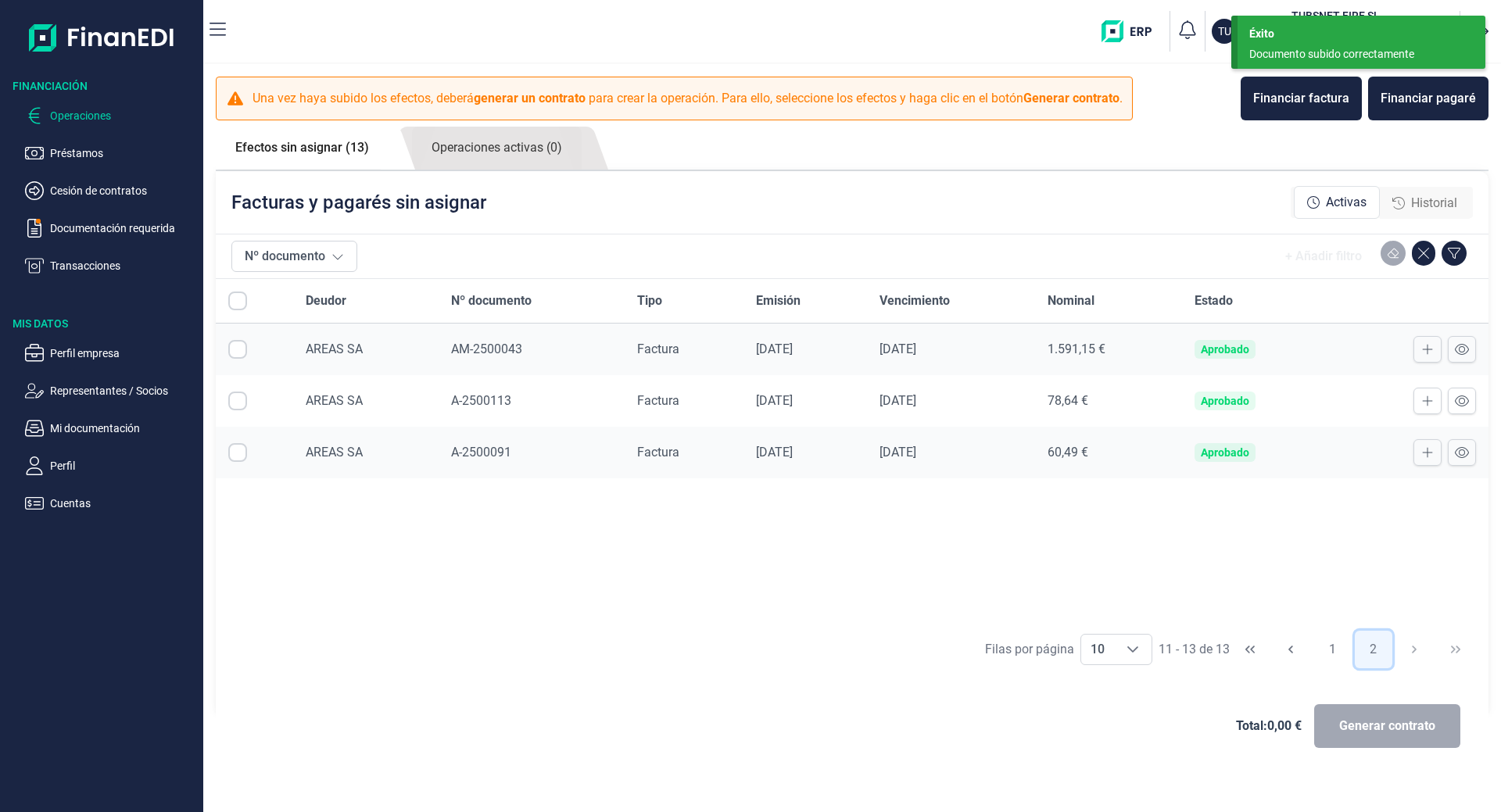
scroll to position [0, 0]
click at [1430, 402] on icon at bounding box center [1427, 401] width 11 height 12
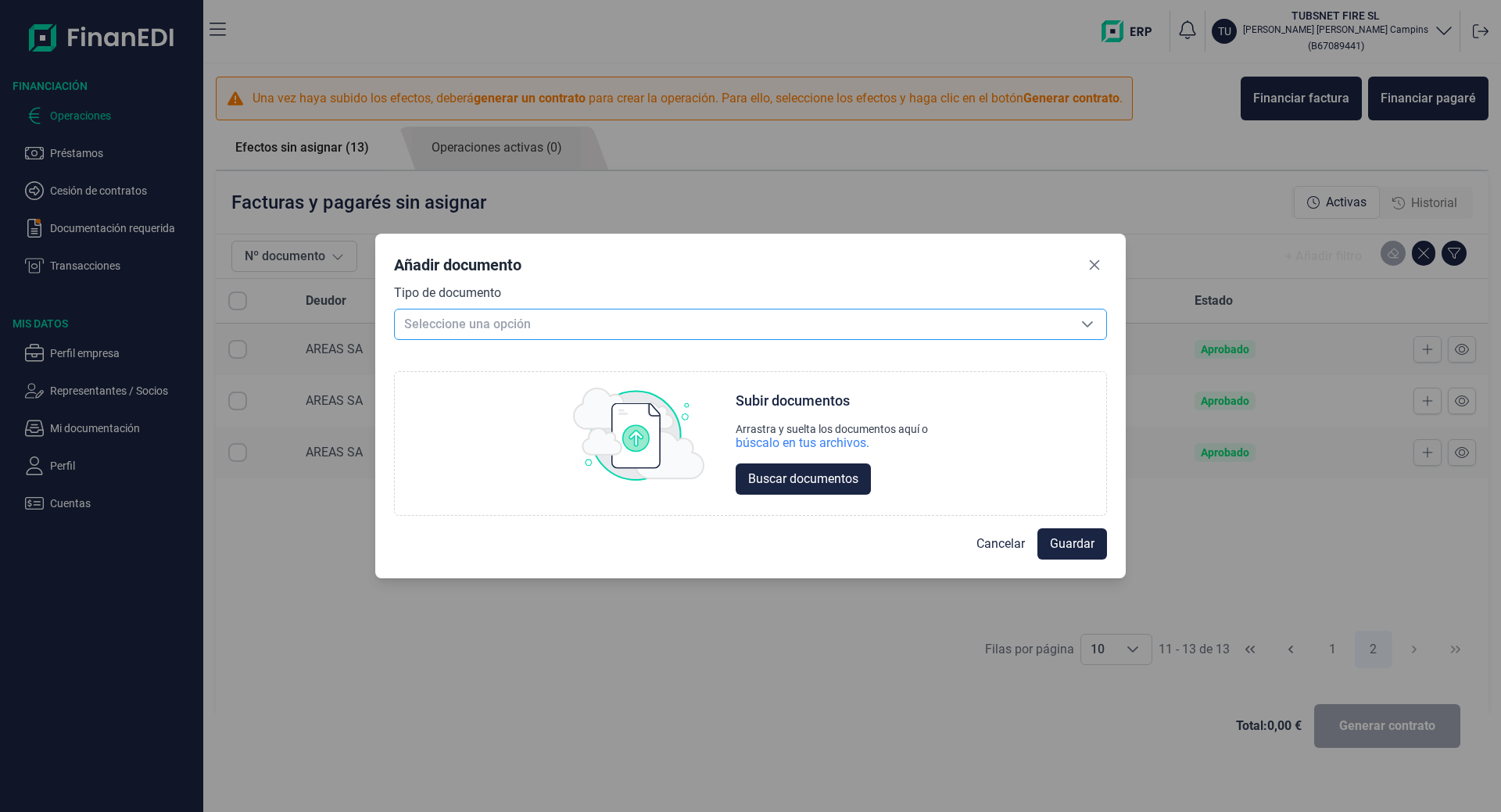
click at [515, 336] on span "Seleccione una opción" at bounding box center [732, 324] width 674 height 30
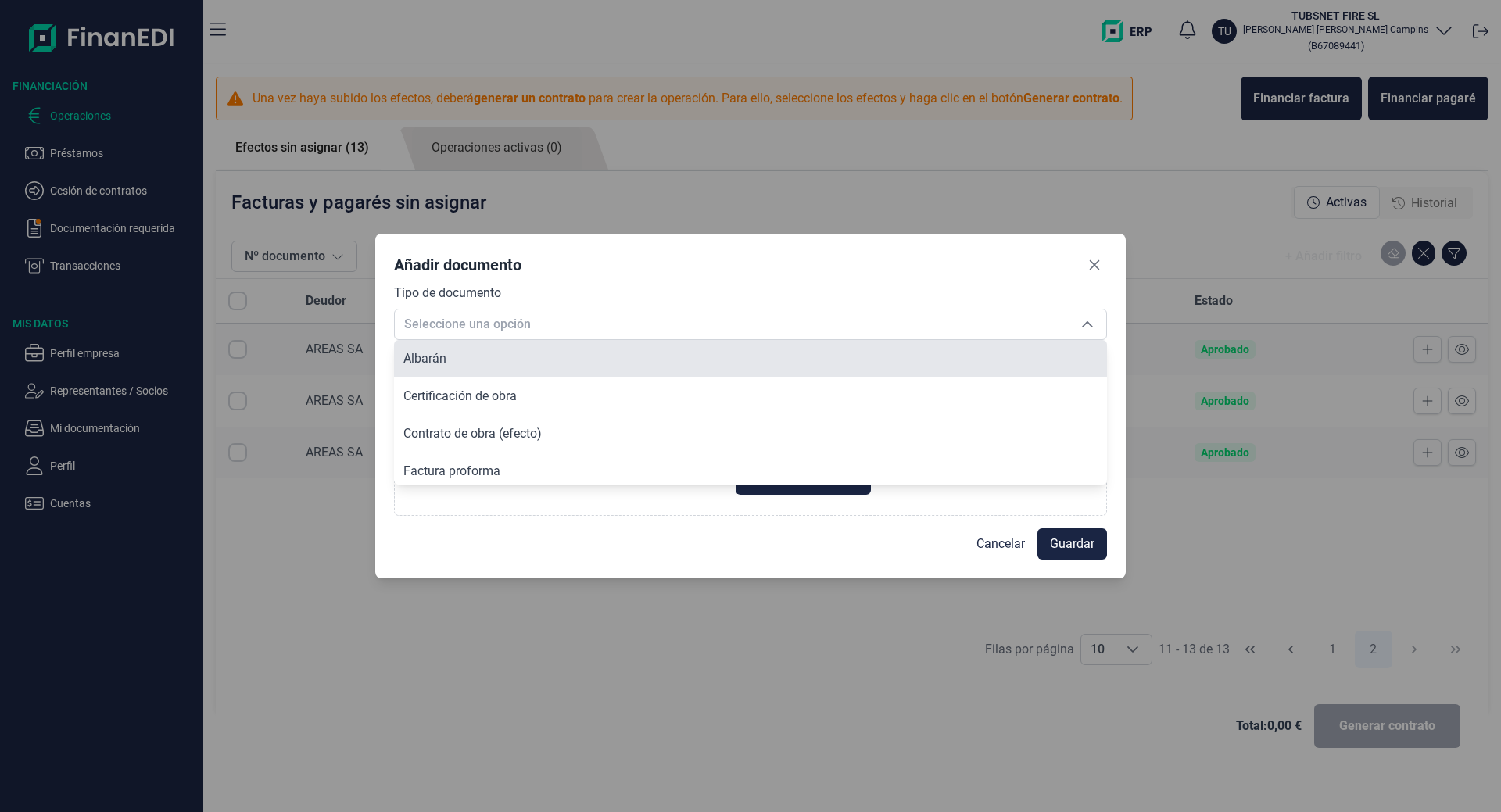
click at [494, 367] on li "Albarán" at bounding box center [750, 358] width 713 height 37
type input "Albarán"
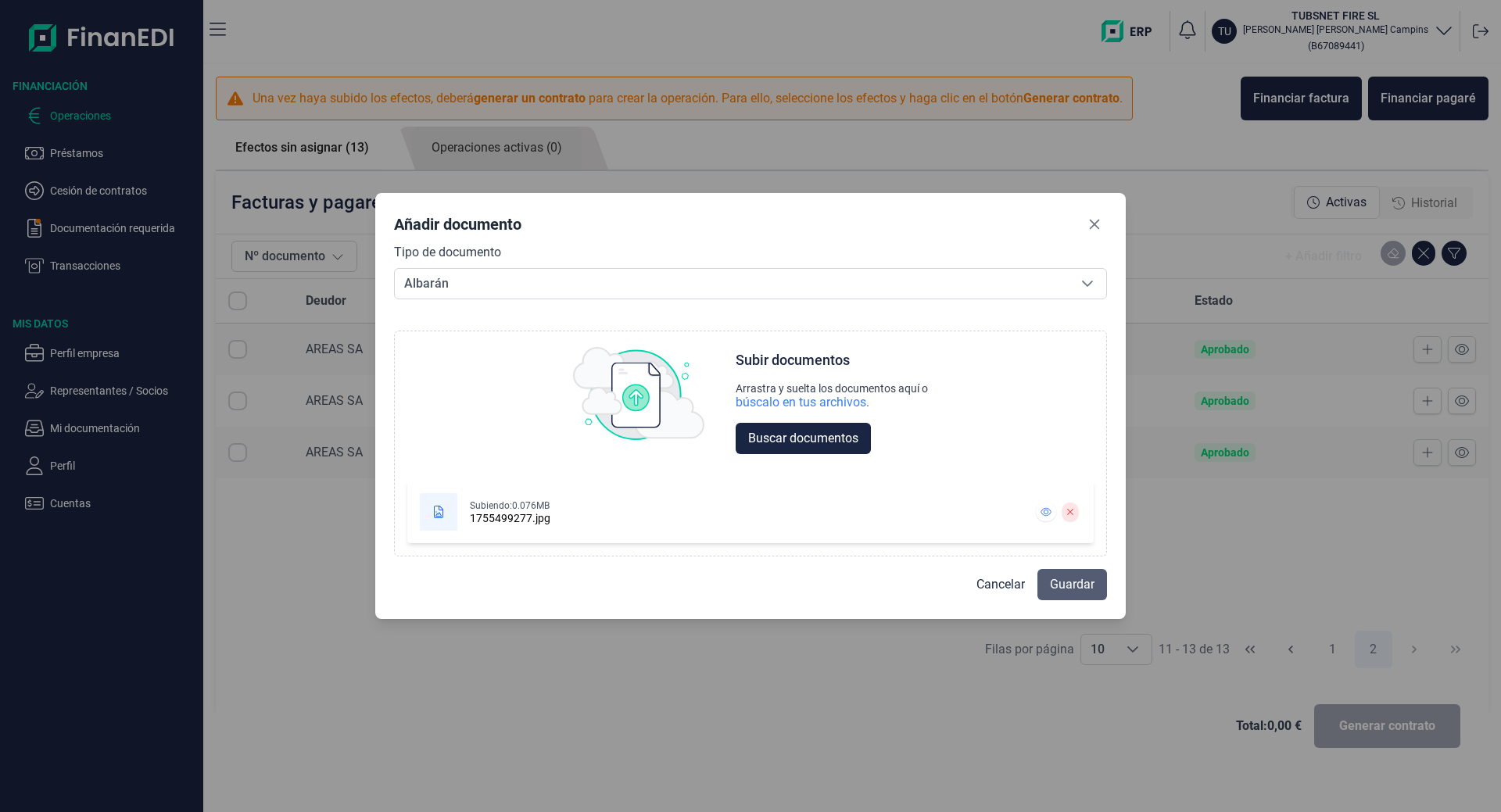
click at [1080, 589] on span "Guardar" at bounding box center [1072, 584] width 45 height 19
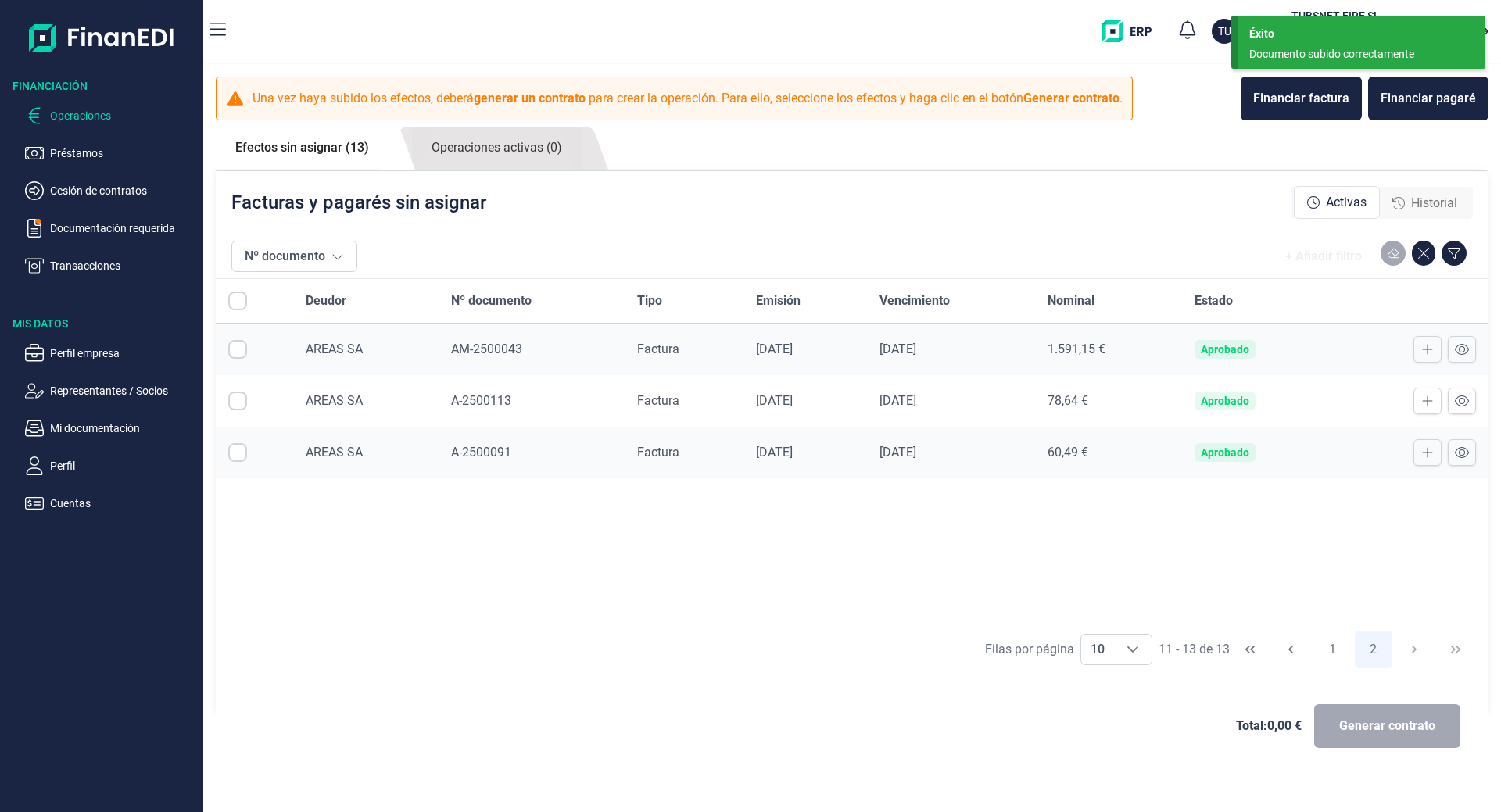
click at [65, 114] on p "Operaciones" at bounding box center [124, 115] width 147 height 19
